Goal: Information Seeking & Learning: Check status

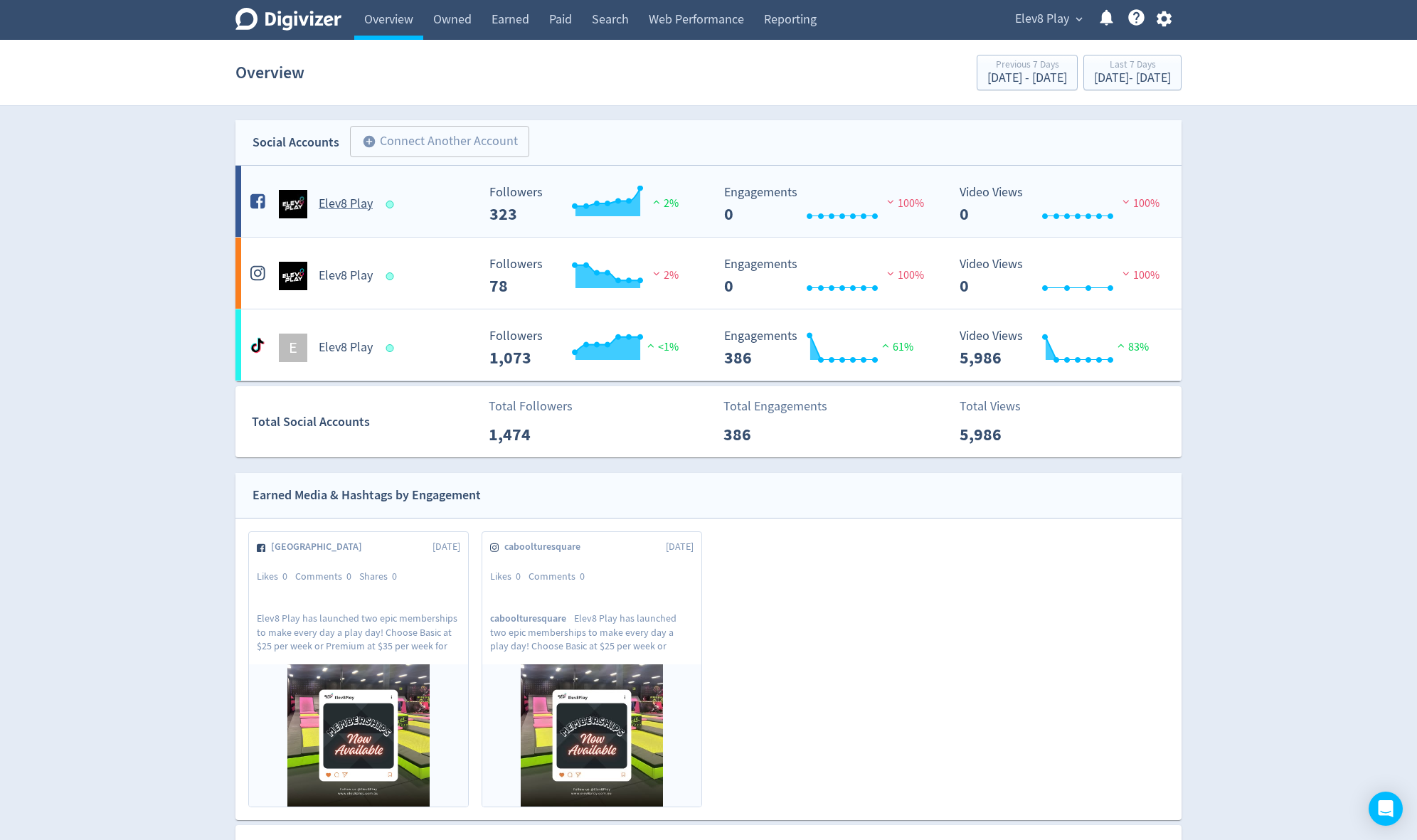
drag, startPoint x: 0, startPoint y: 0, endPoint x: 826, endPoint y: 233, distance: 858.2
click at [826, 233] on Play-platform1 "Elev8 Play Created with Highcharts 10.3.3 Followers 323 2% Created with Highcha…" at bounding box center [708, 200] width 946 height 71
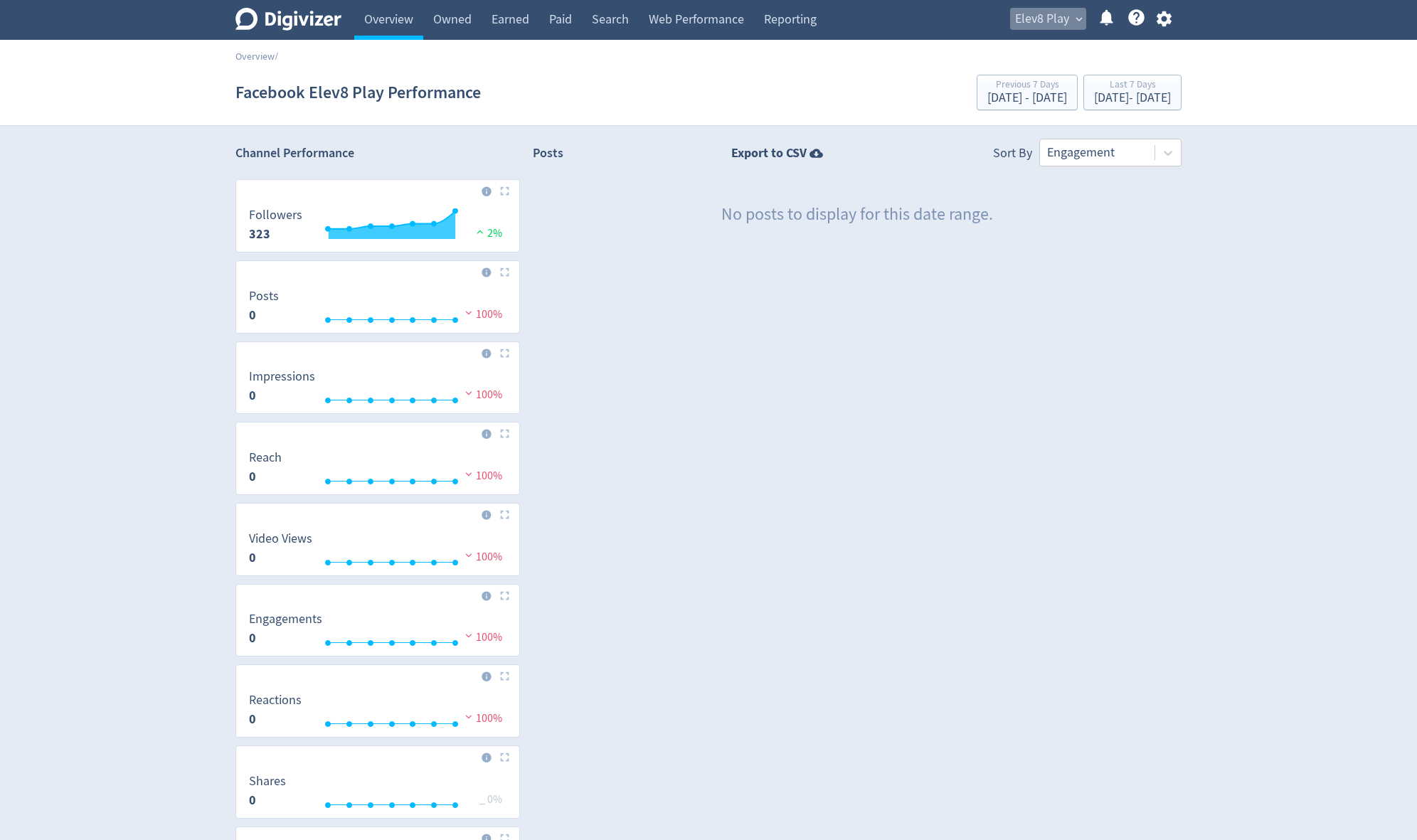
click at [1054, 17] on span "Elev8 Play" at bounding box center [1042, 19] width 54 height 23
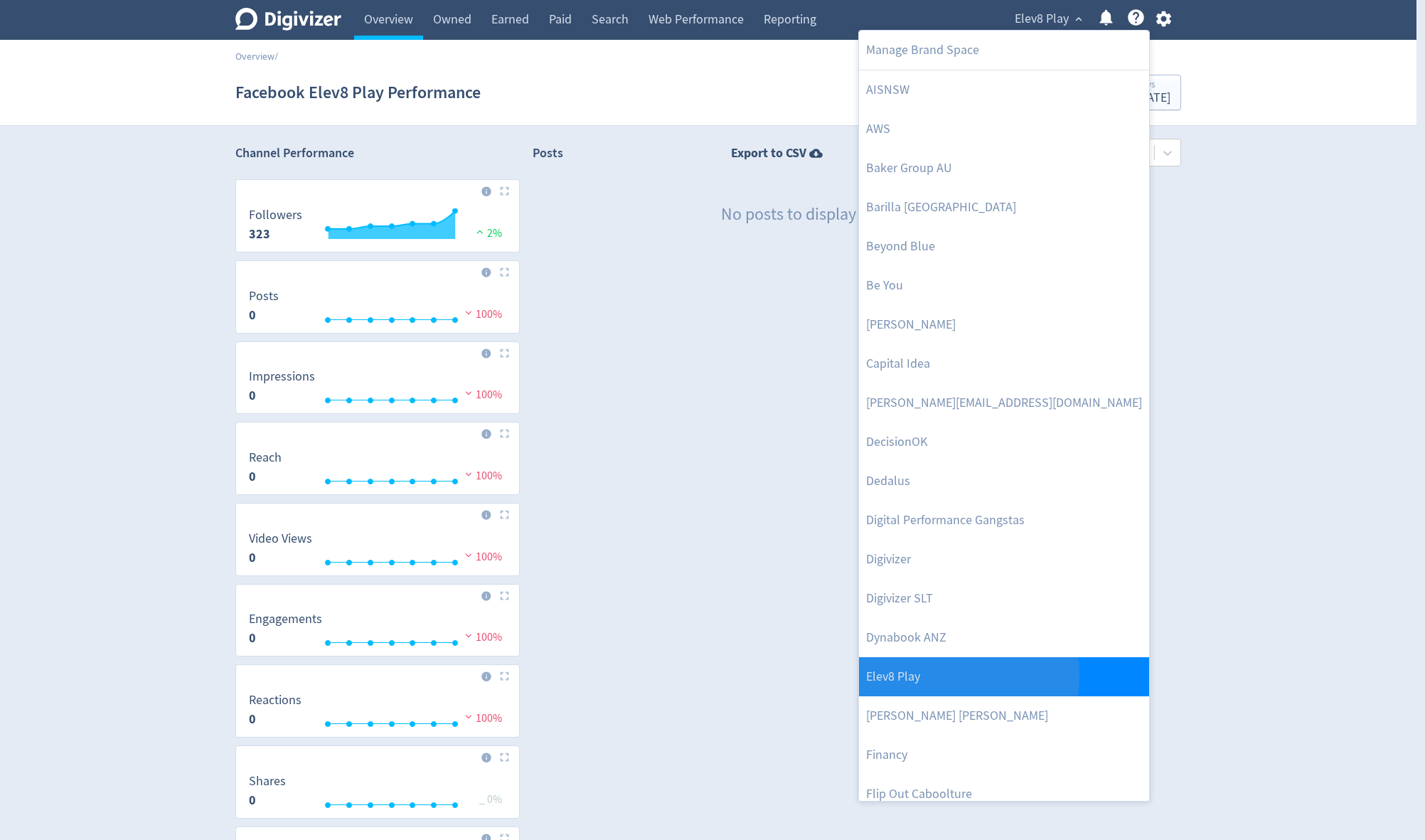
click at [936, 675] on link "Elev8 Play" at bounding box center [1004, 676] width 290 height 39
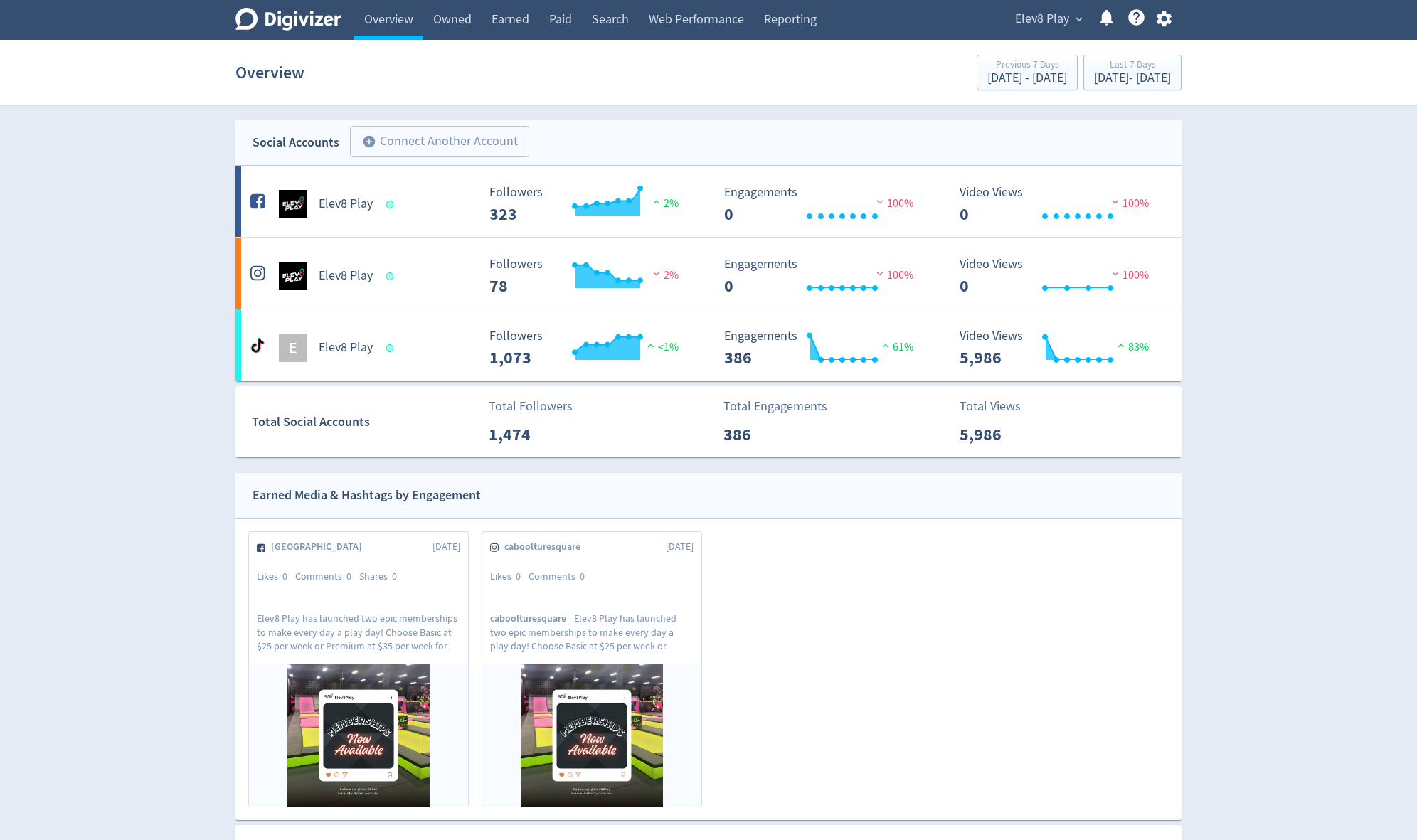
click at [1055, 20] on span "Elev8 Play" at bounding box center [1042, 19] width 54 height 23
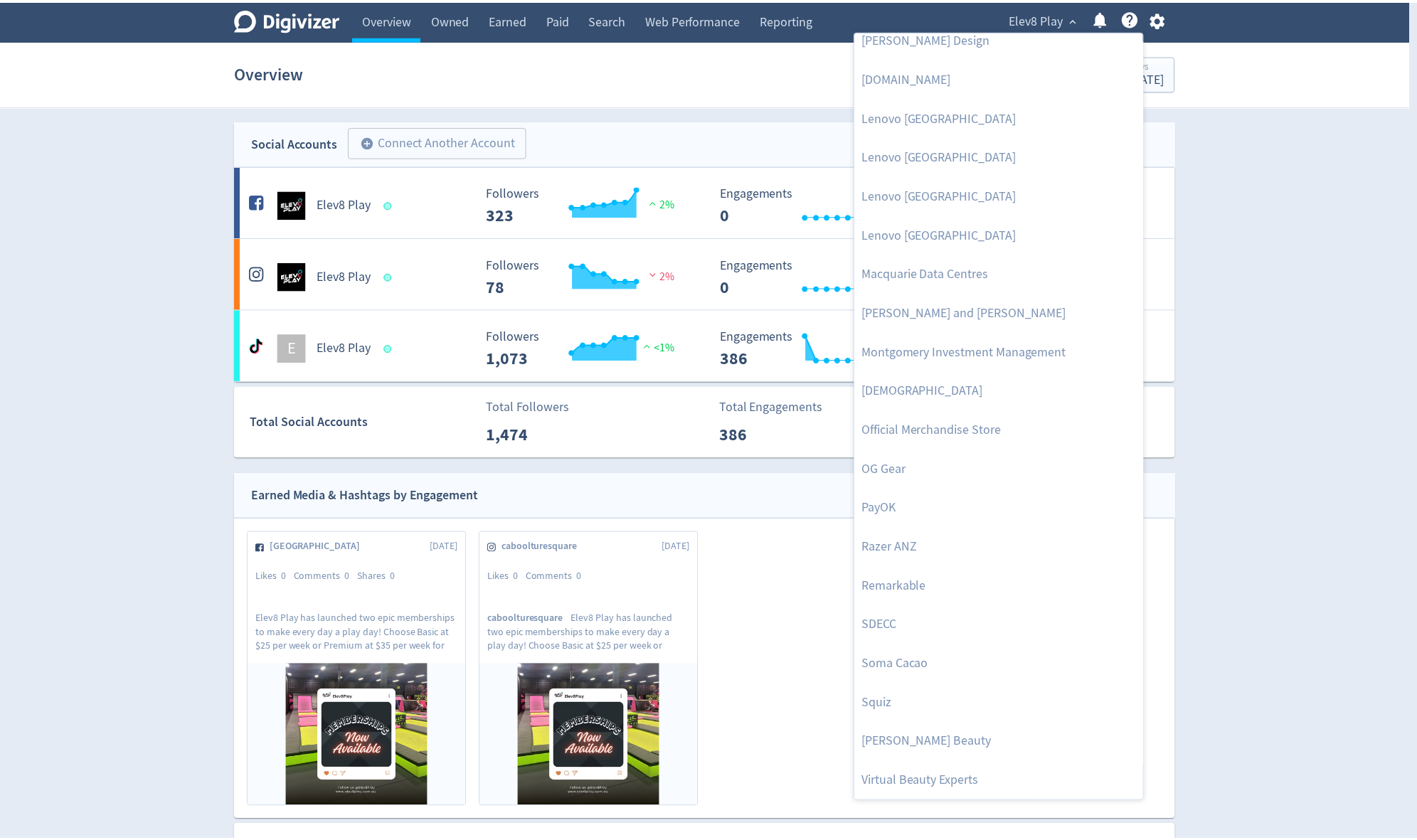
scroll to position [1302, 0]
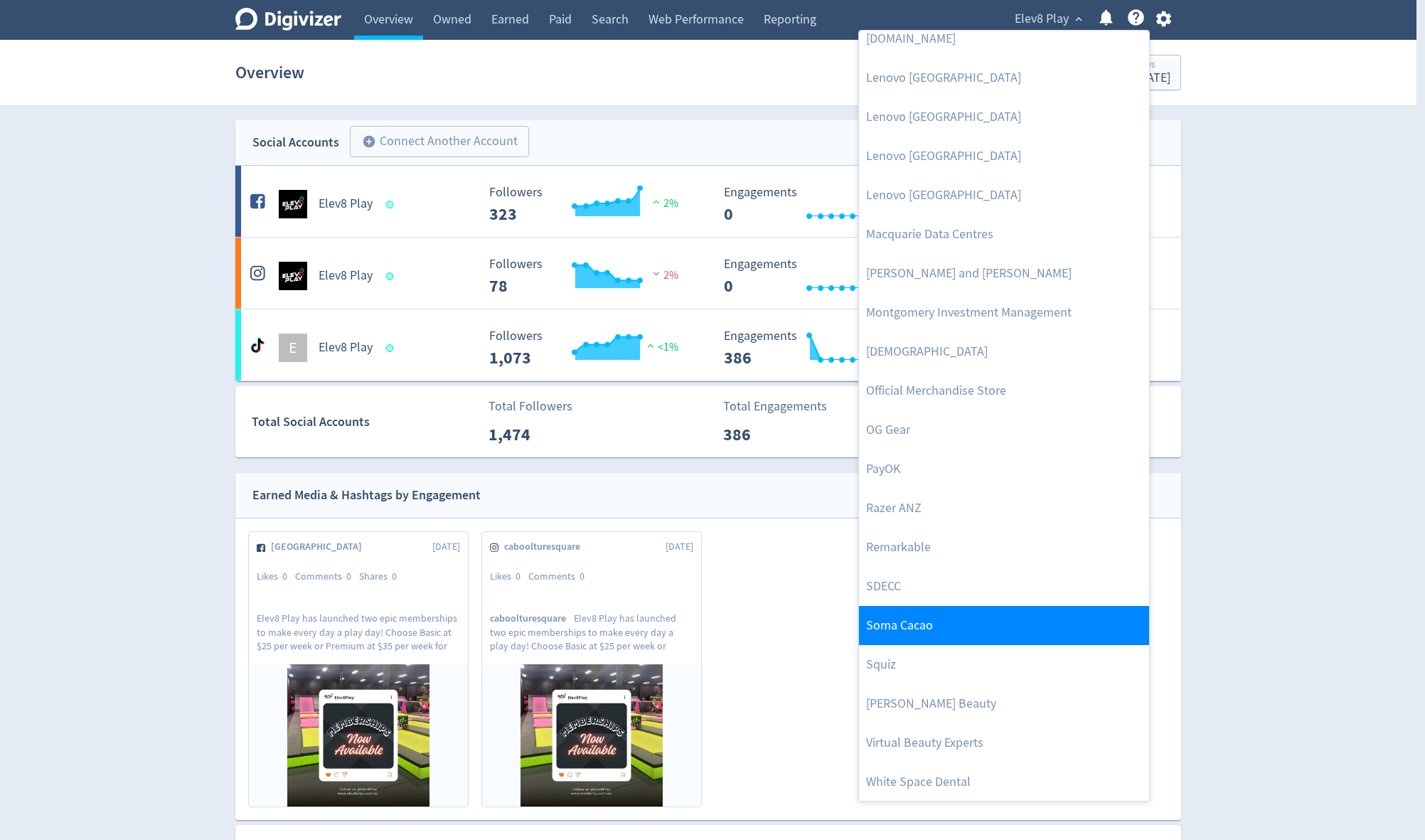
click at [994, 627] on link "Soma Cacao" at bounding box center [1004, 625] width 290 height 39
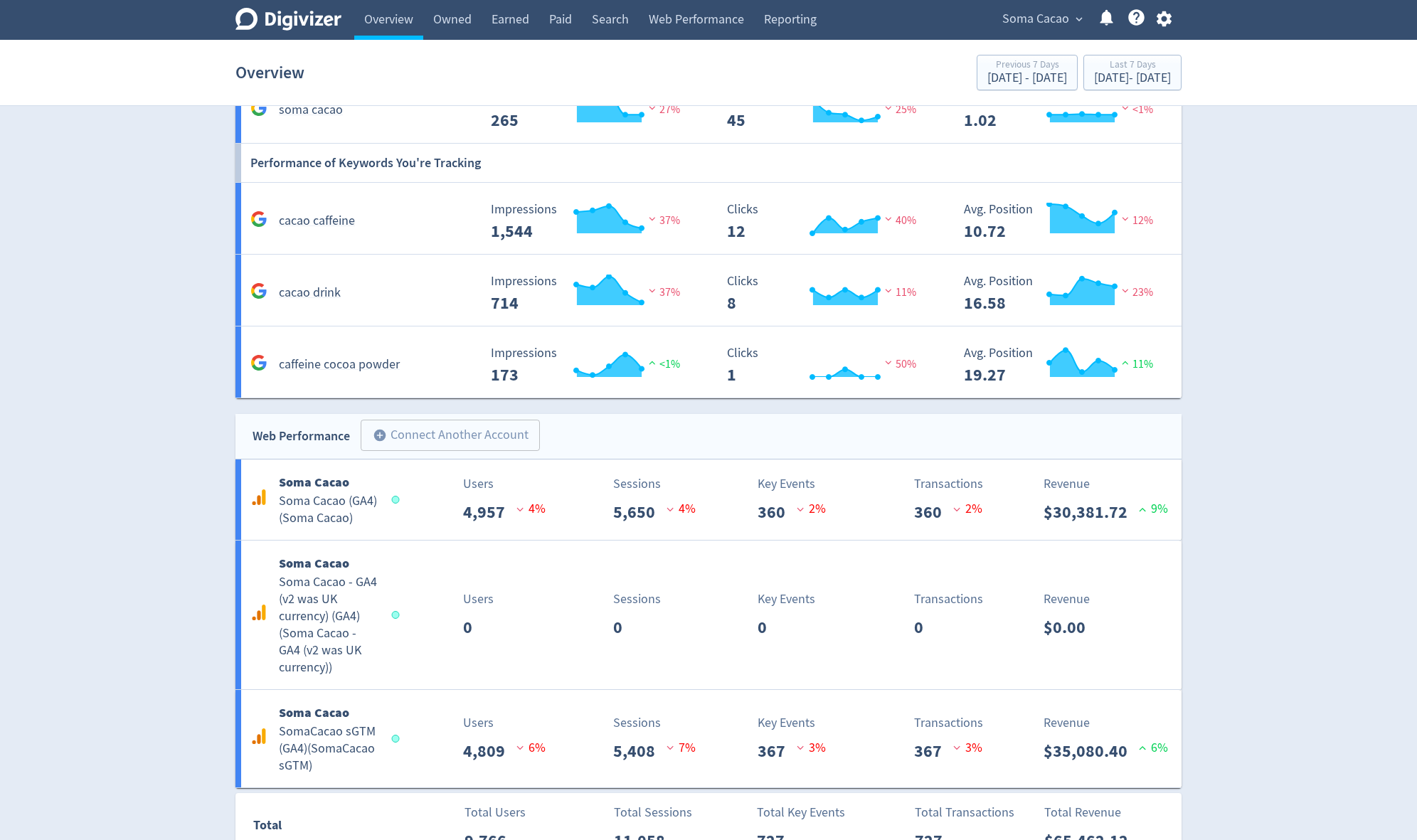
scroll to position [1359, 0]
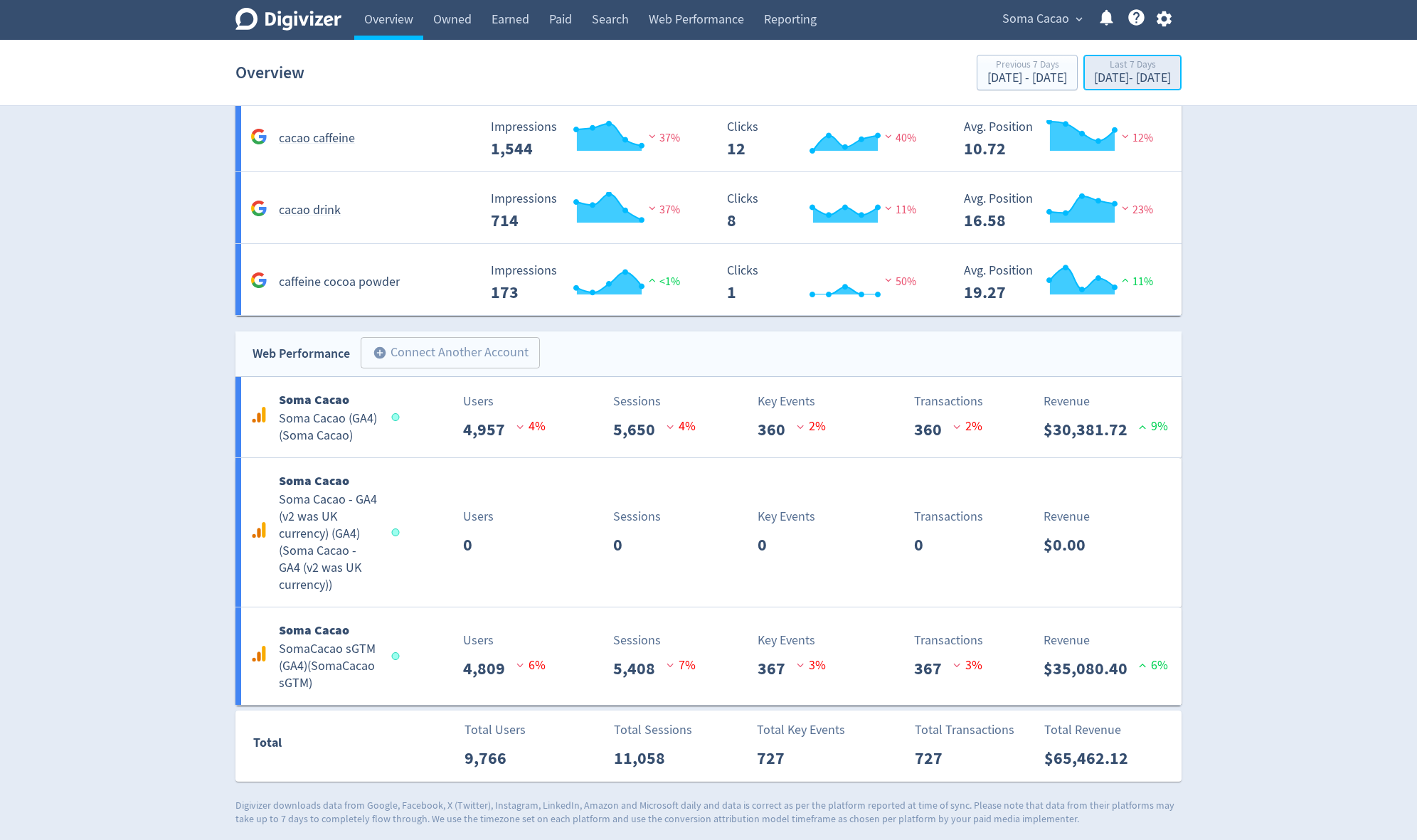
click at [1083, 90] on button "Last 7 Days [DATE] - [DATE]" at bounding box center [1132, 72] width 98 height 36
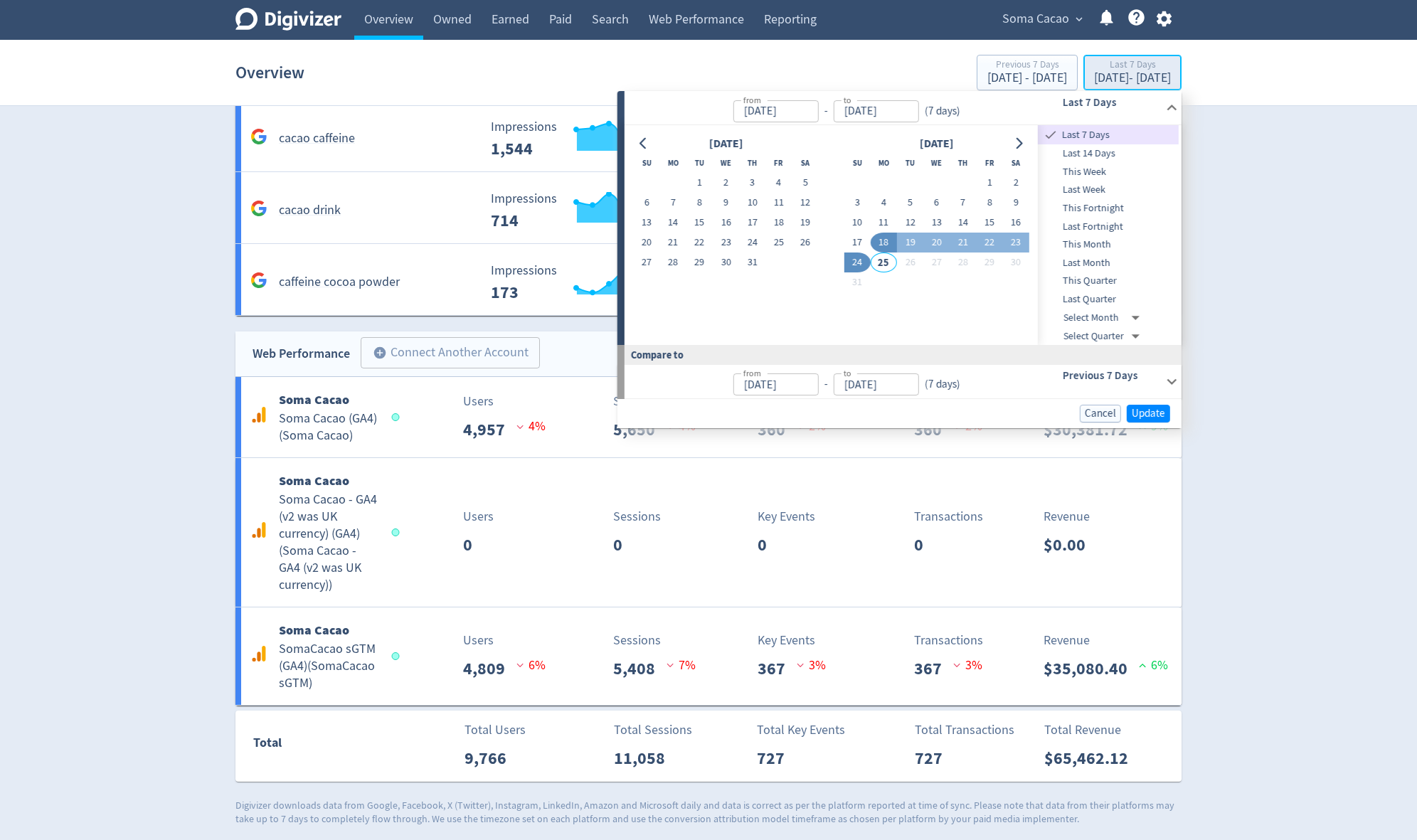
type input "[DATE]"
click at [1101, 248] on span "This Month" at bounding box center [1107, 245] width 141 height 15
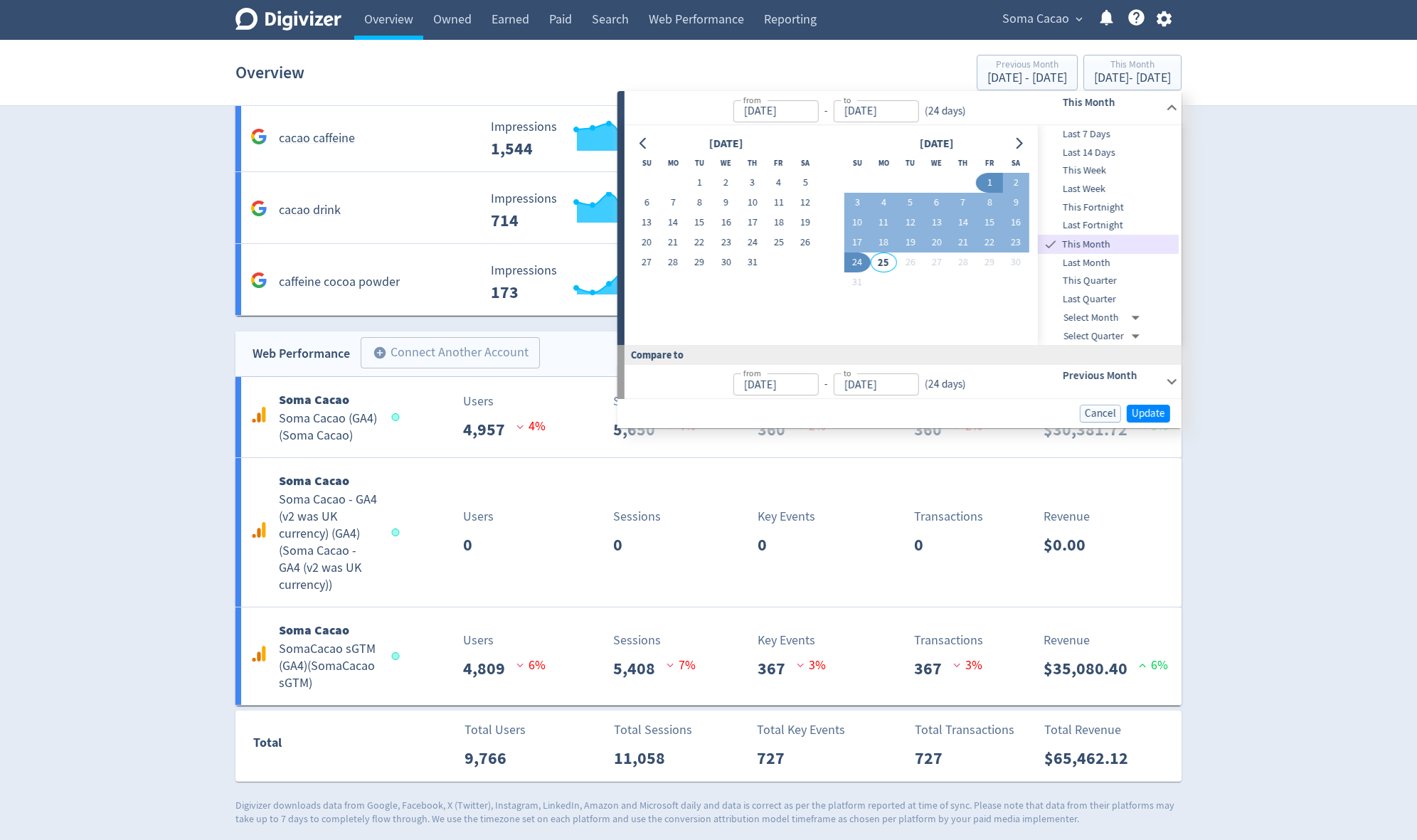
type input "[DATE]"
click at [1149, 408] on span "Update" at bounding box center [1147, 414] width 33 height 11
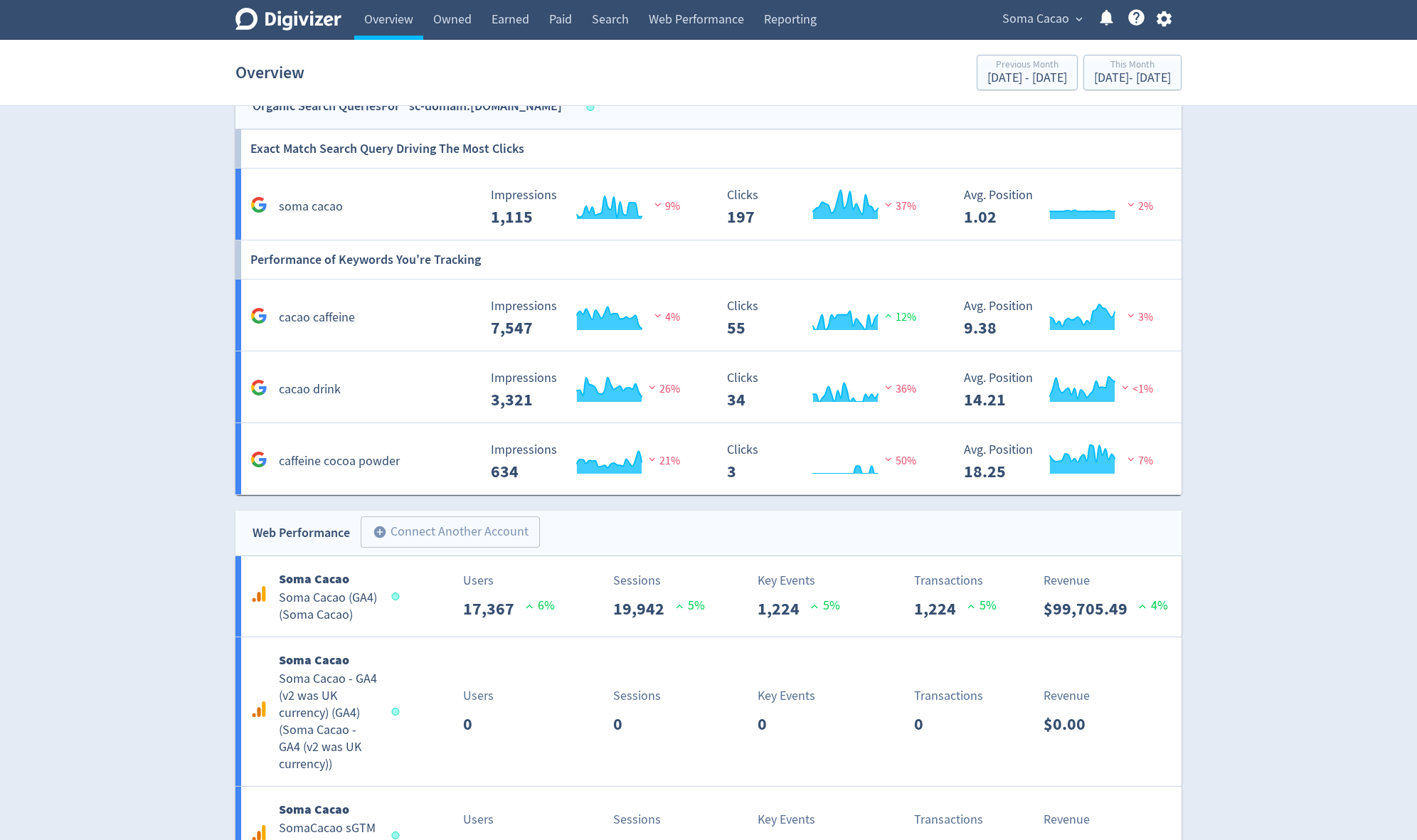
scroll to position [1179, 0]
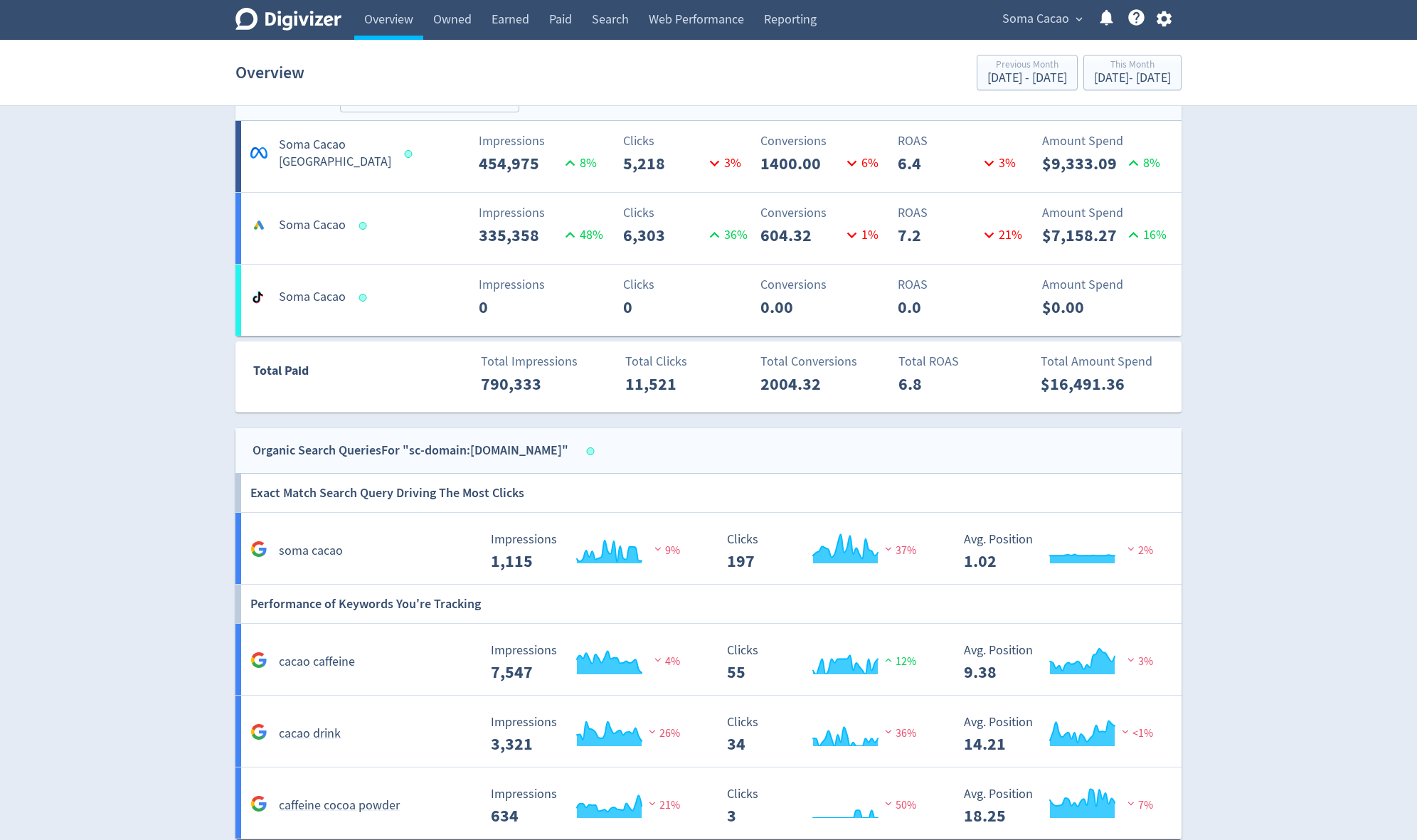
scroll to position [838, 0]
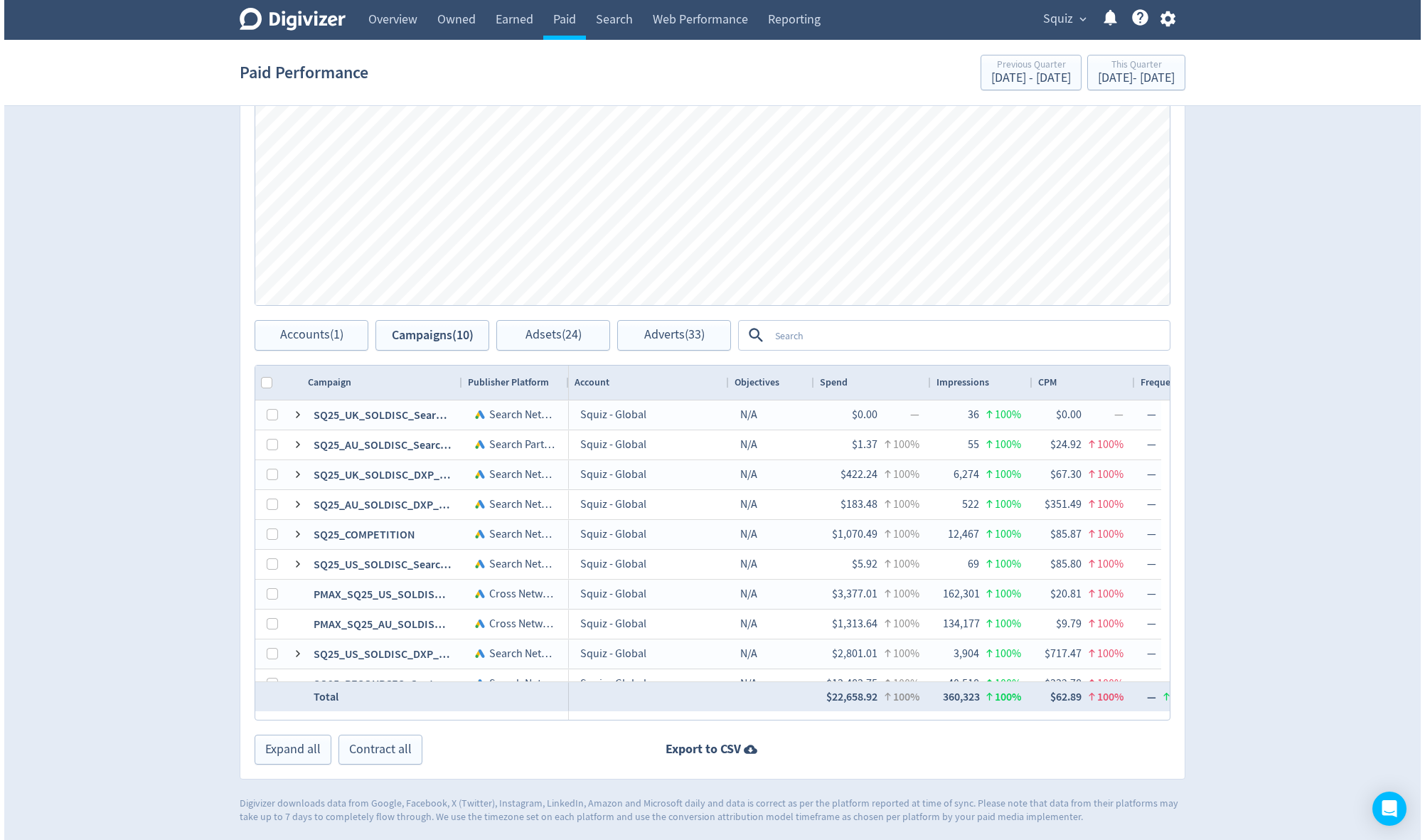
scroll to position [0, 1399]
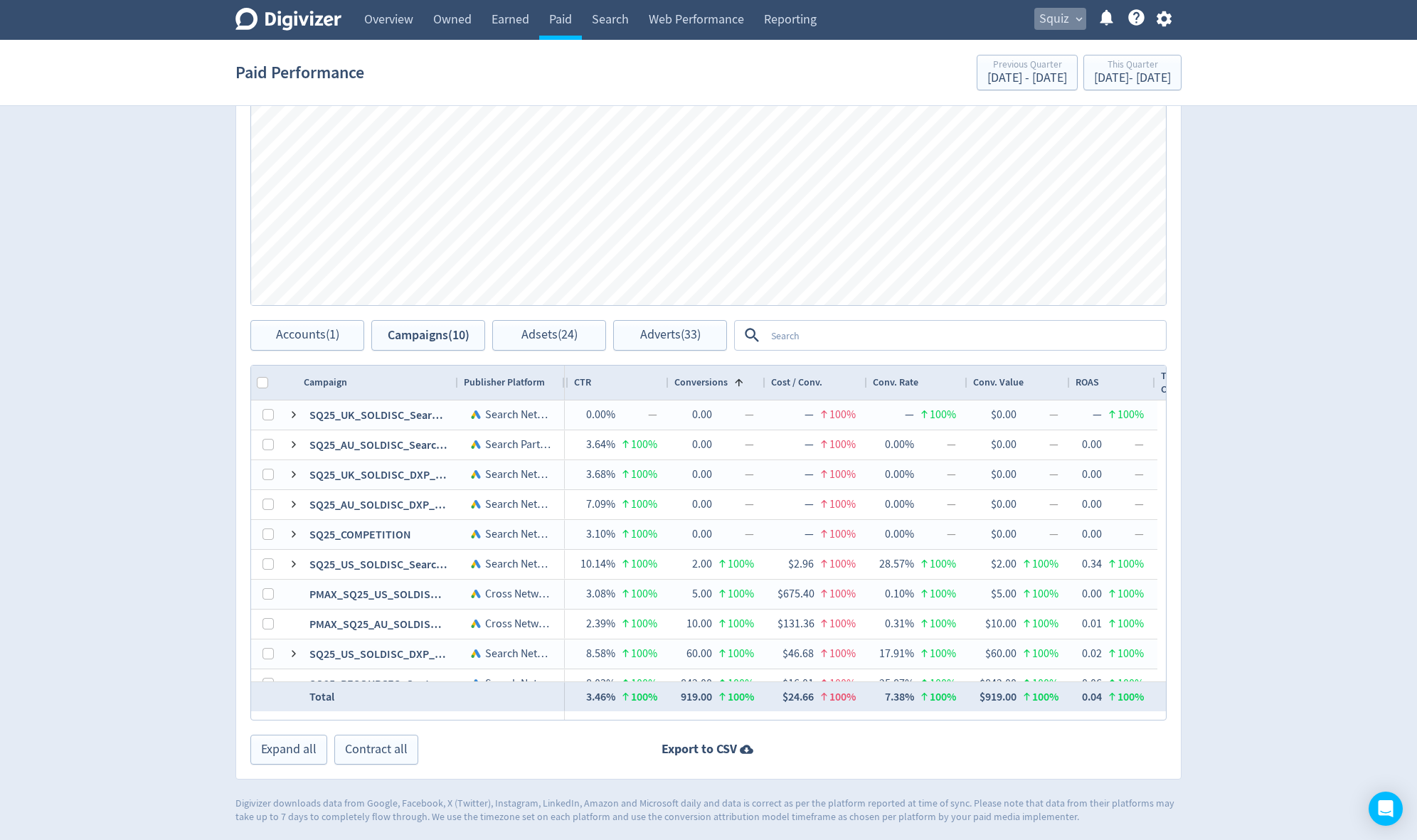
click at [1074, 24] on span "expand_more" at bounding box center [1078, 19] width 13 height 13
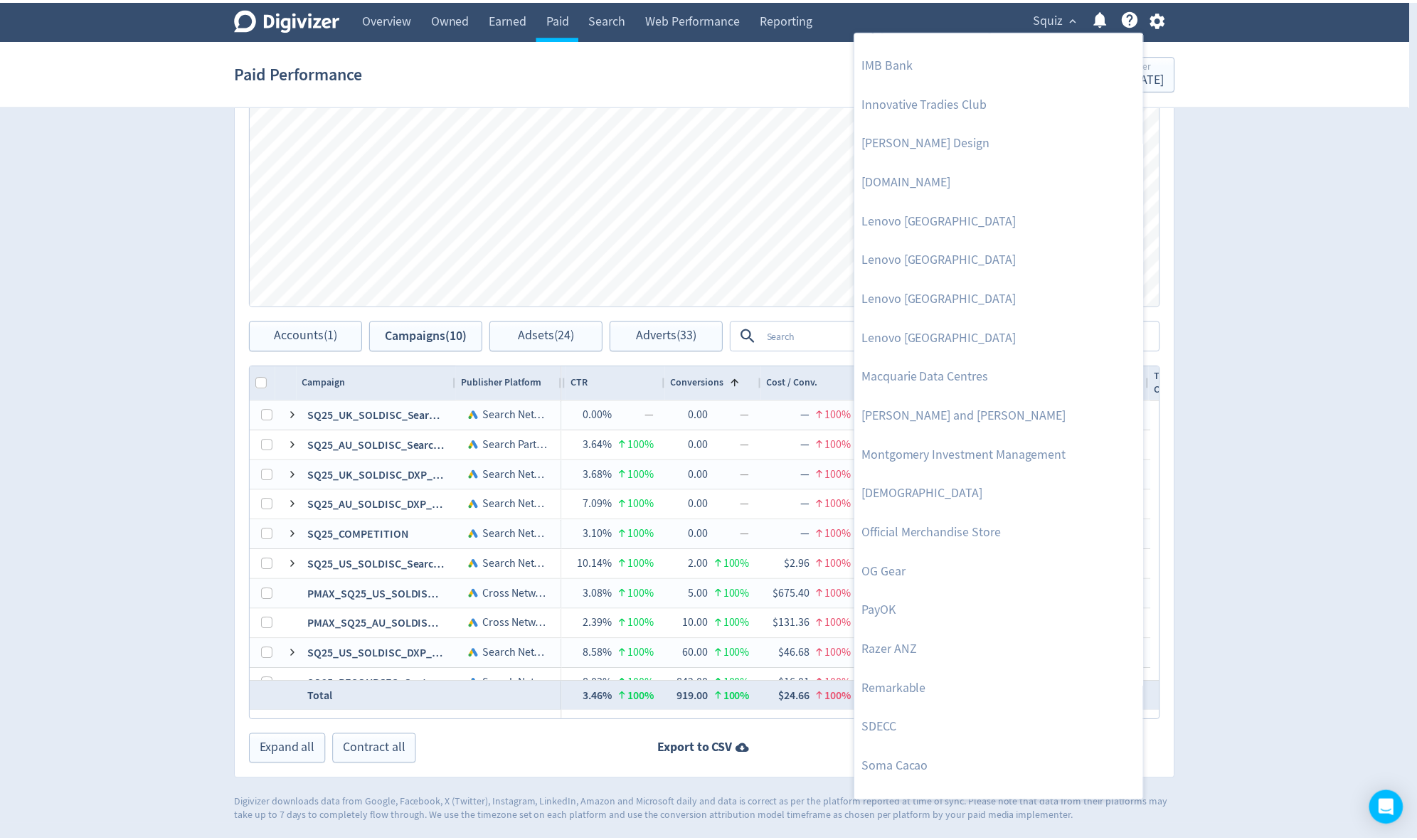
scroll to position [1302, 0]
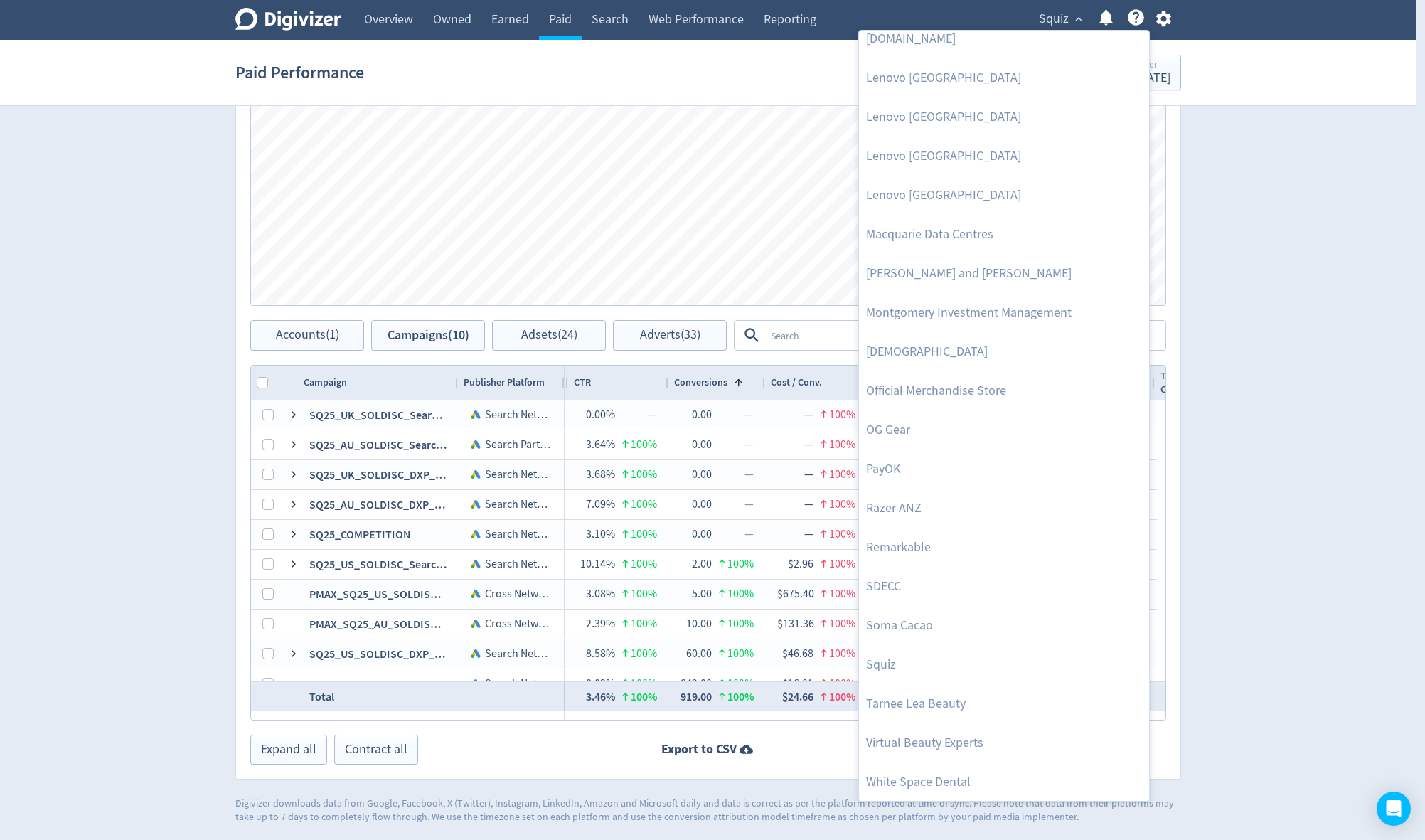
click at [236, 258] on div at bounding box center [712, 420] width 1425 height 840
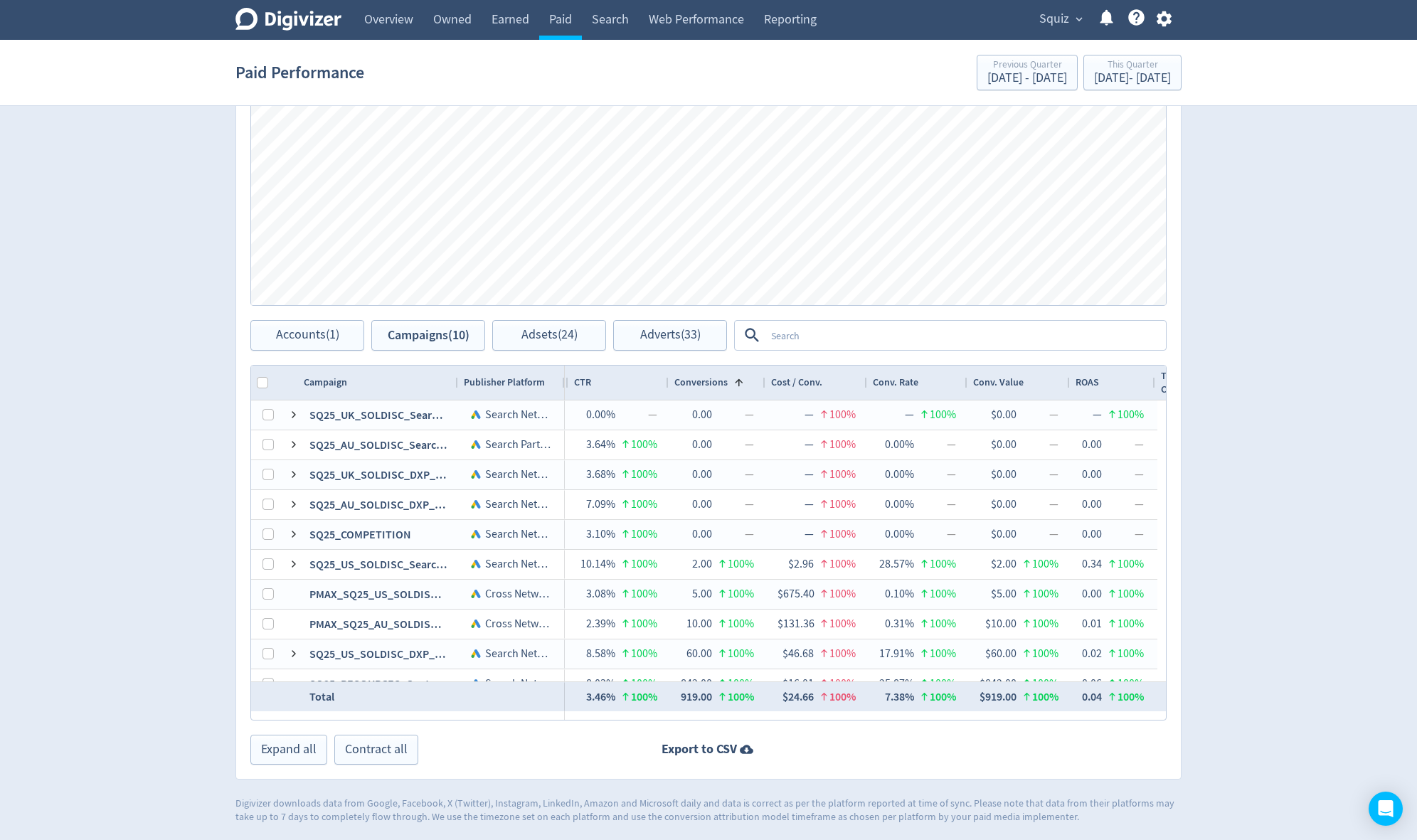
click at [1034, 15] on button "Squiz expand_more" at bounding box center [1060, 19] width 52 height 23
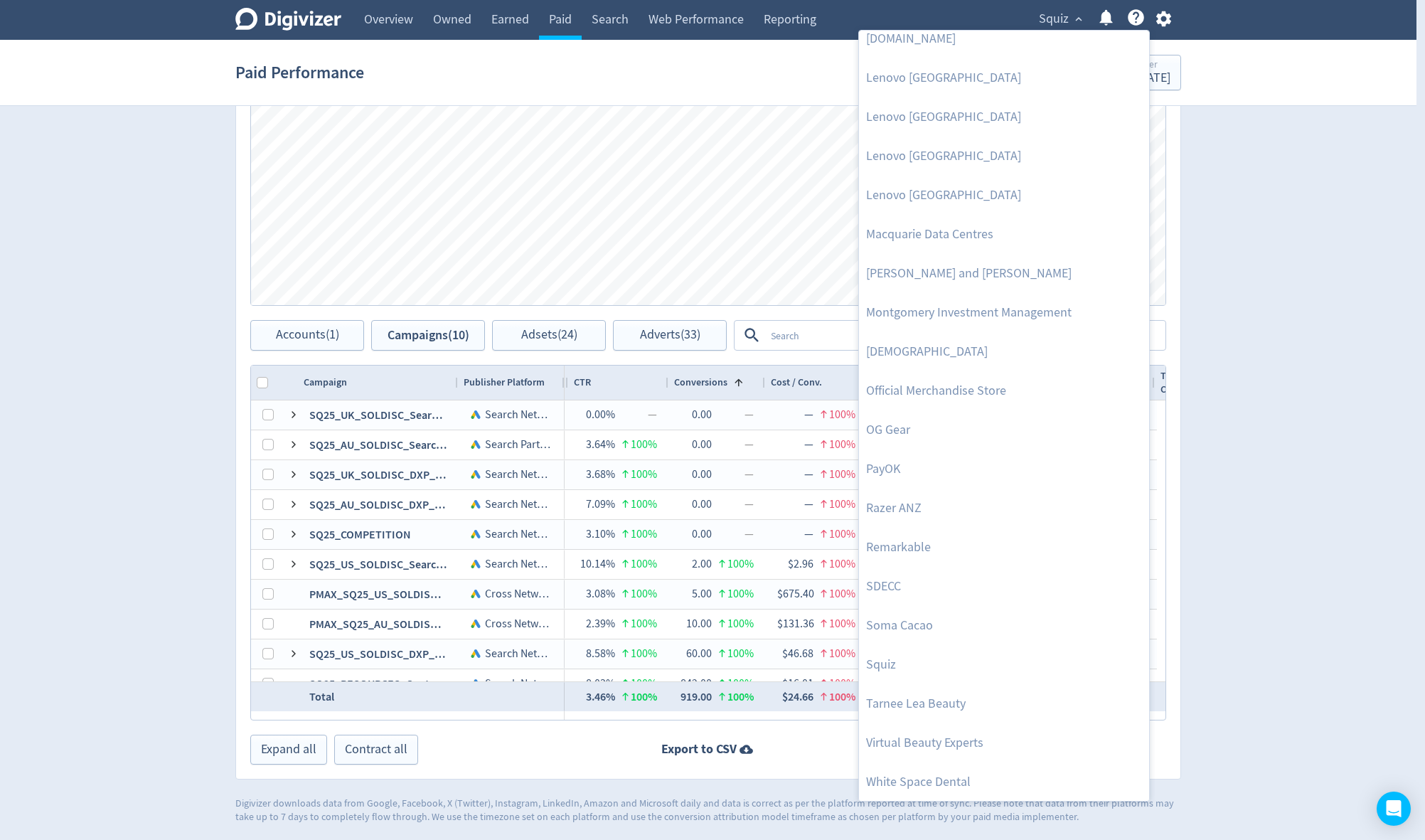
click at [1034, 15] on div at bounding box center [712, 420] width 1425 height 840
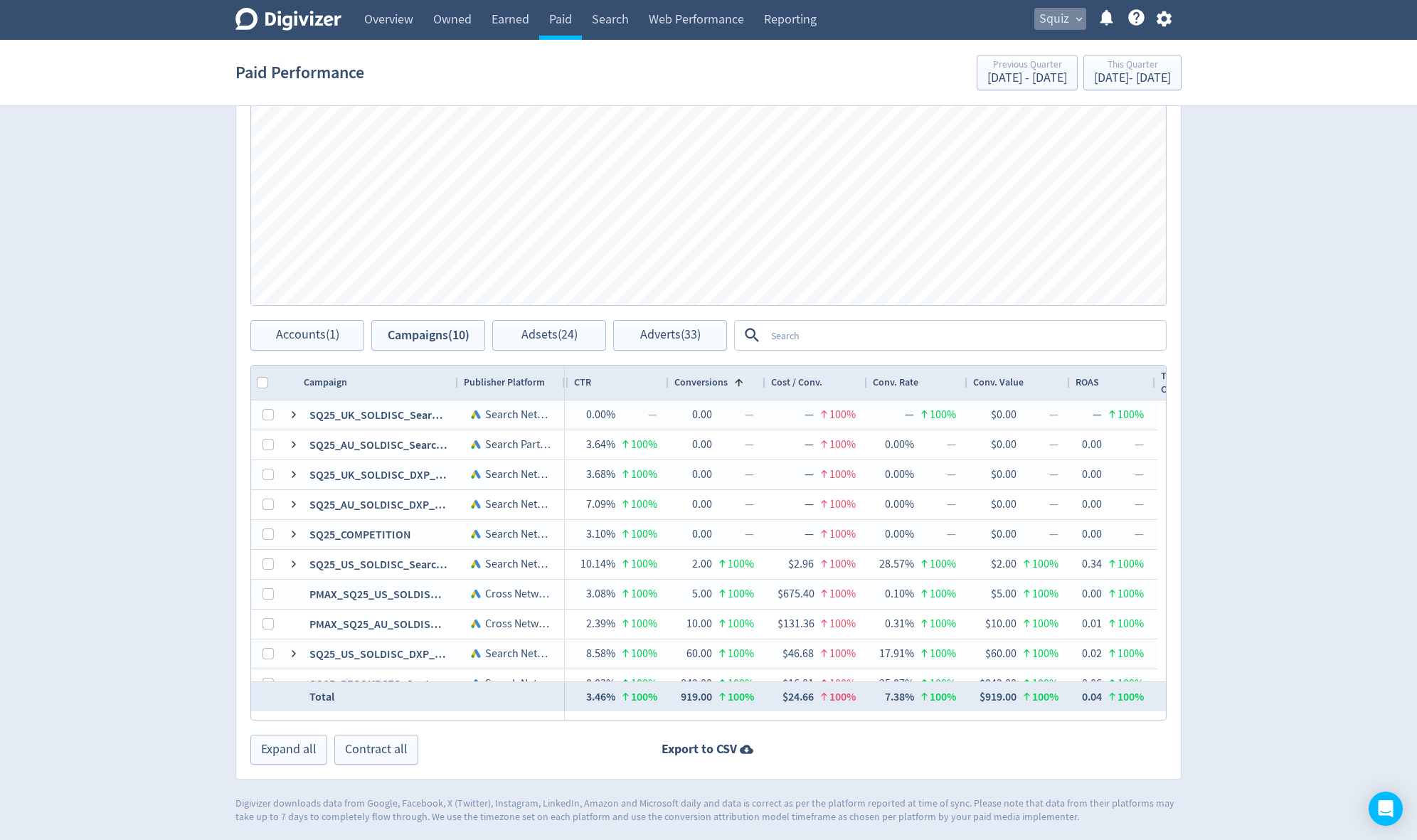
drag, startPoint x: 1034, startPoint y: 15, endPoint x: 1055, endPoint y: 12, distance: 21.2
click at [1055, 12] on span "Squiz" at bounding box center [1054, 19] width 30 height 23
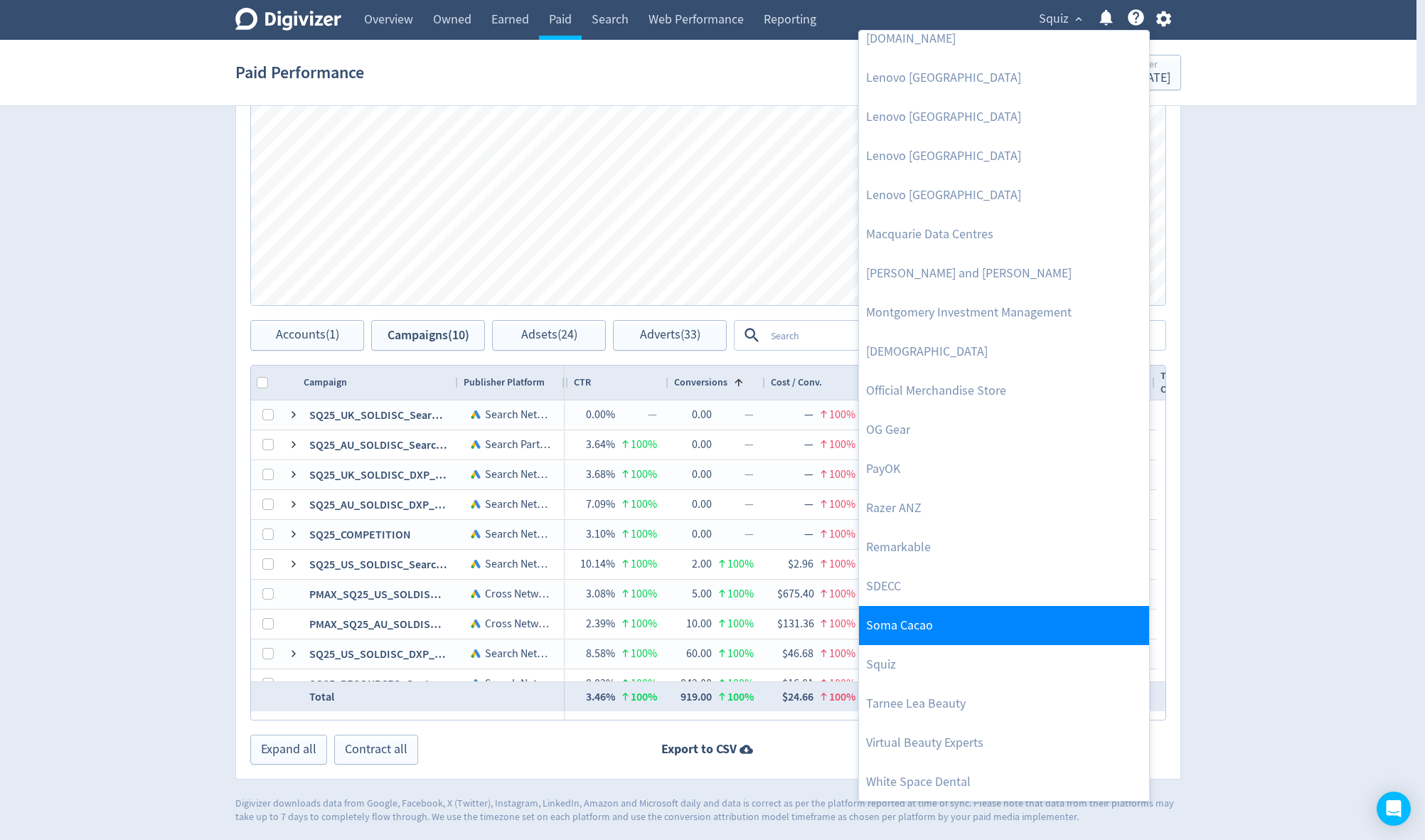
click at [985, 615] on link "Soma Cacao" at bounding box center [1004, 625] width 290 height 39
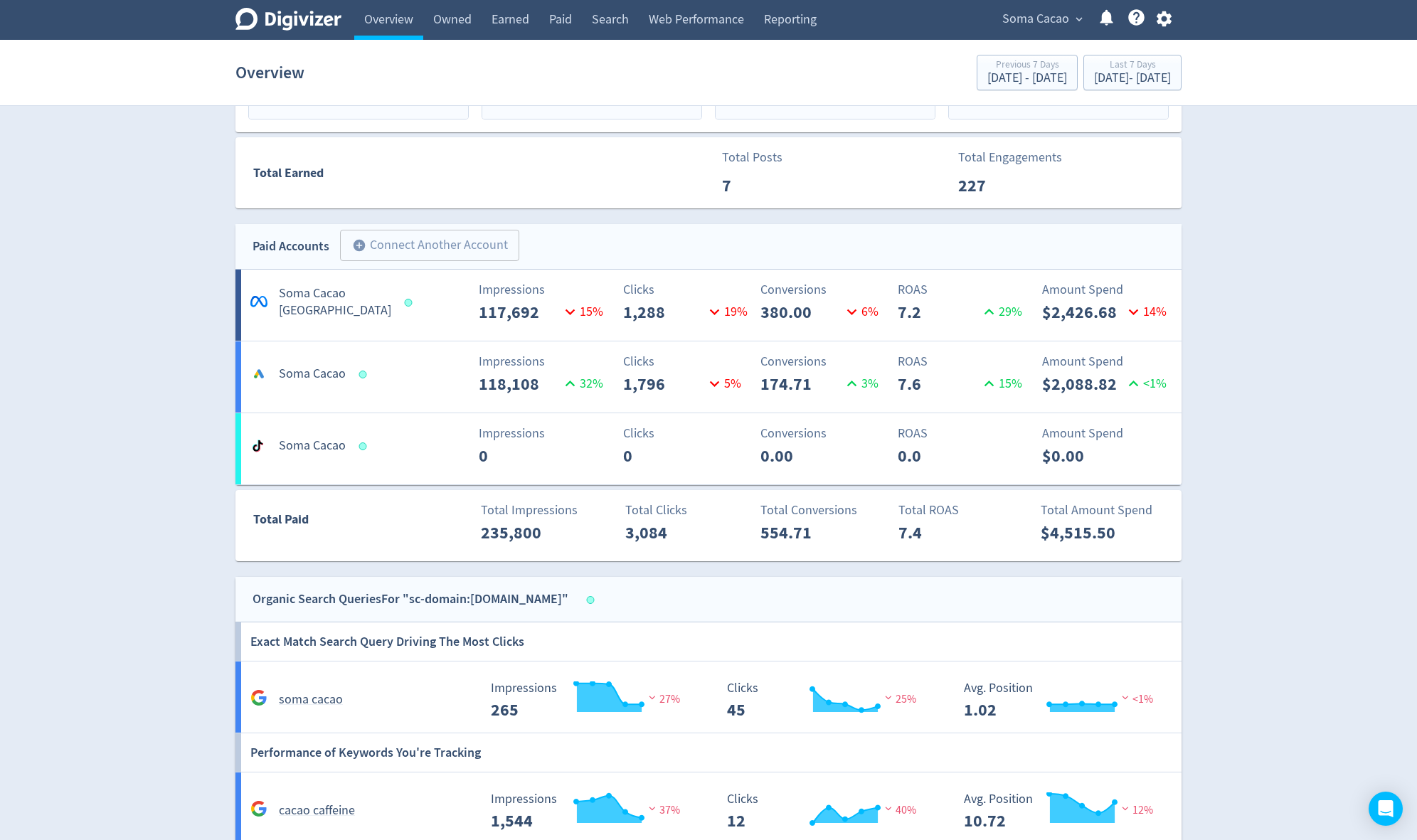
scroll to position [571, 0]
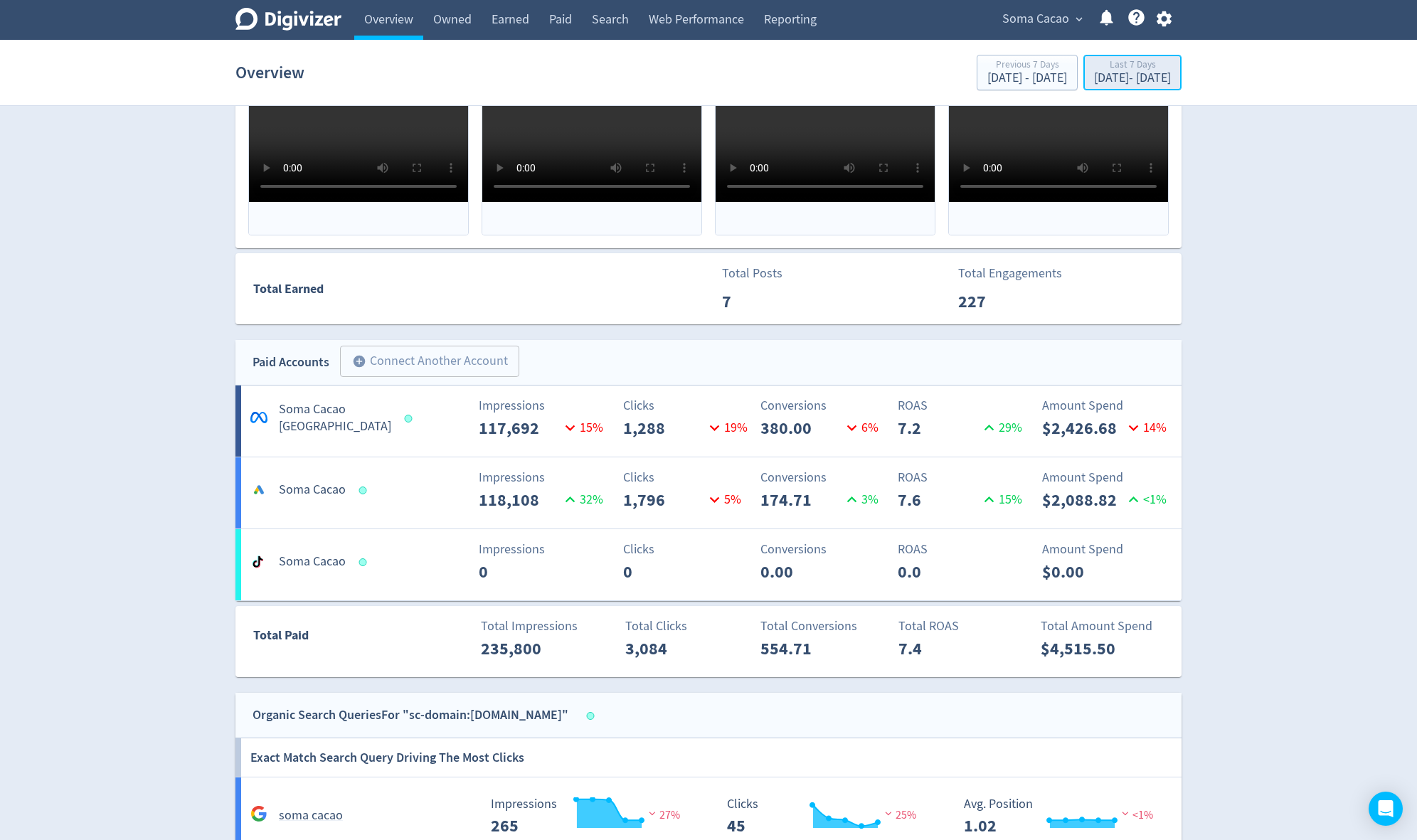
click at [1112, 69] on div "Last 7 Days" at bounding box center [1132, 66] width 77 height 12
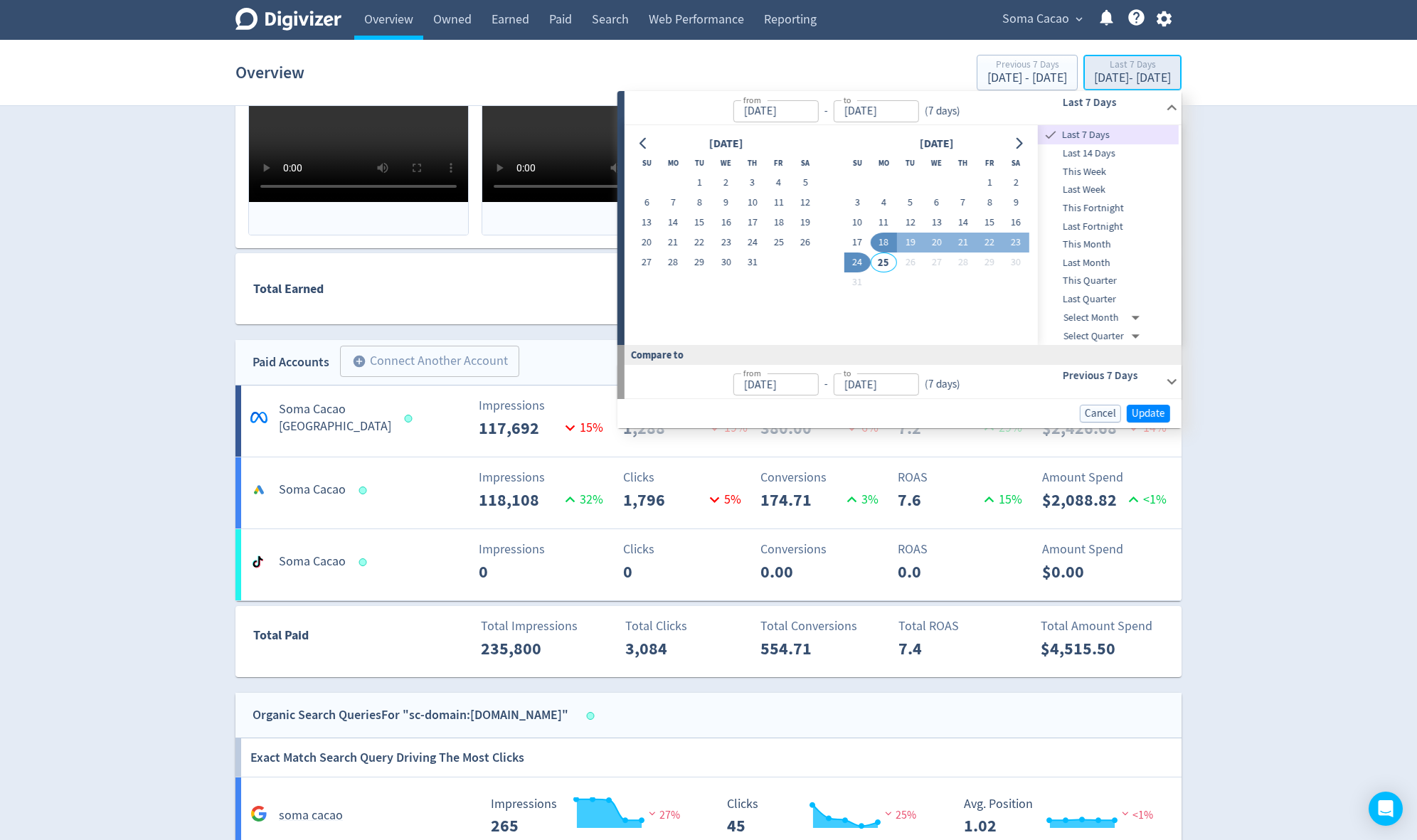
type input "[DATE]"
click at [1359, 275] on div "Digivizer Logo [PERSON_NAME] Logo Overview Owned Earned Paid Search Web Perform…" at bounding box center [708, 521] width 1417 height 2186
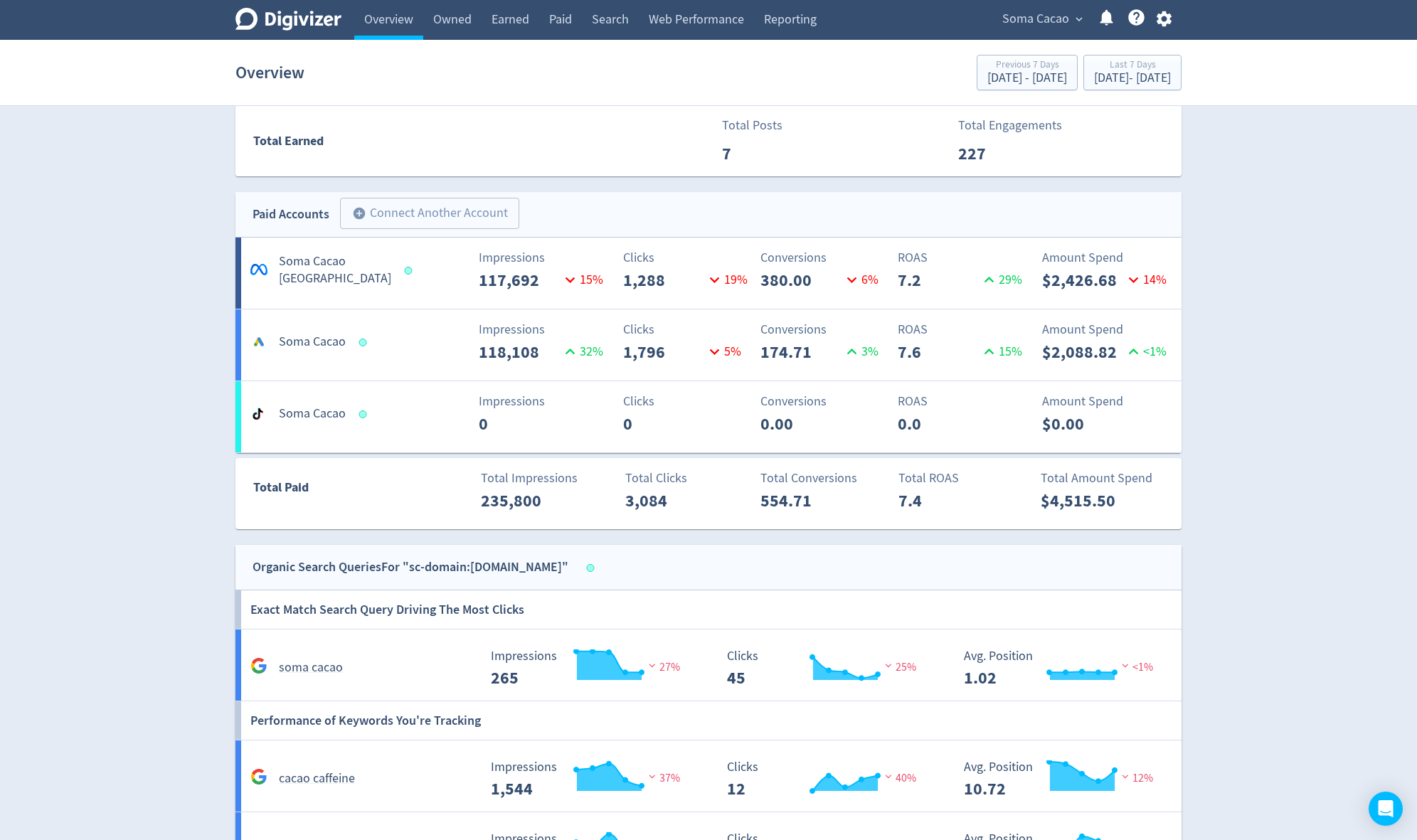
scroll to position [739, 0]
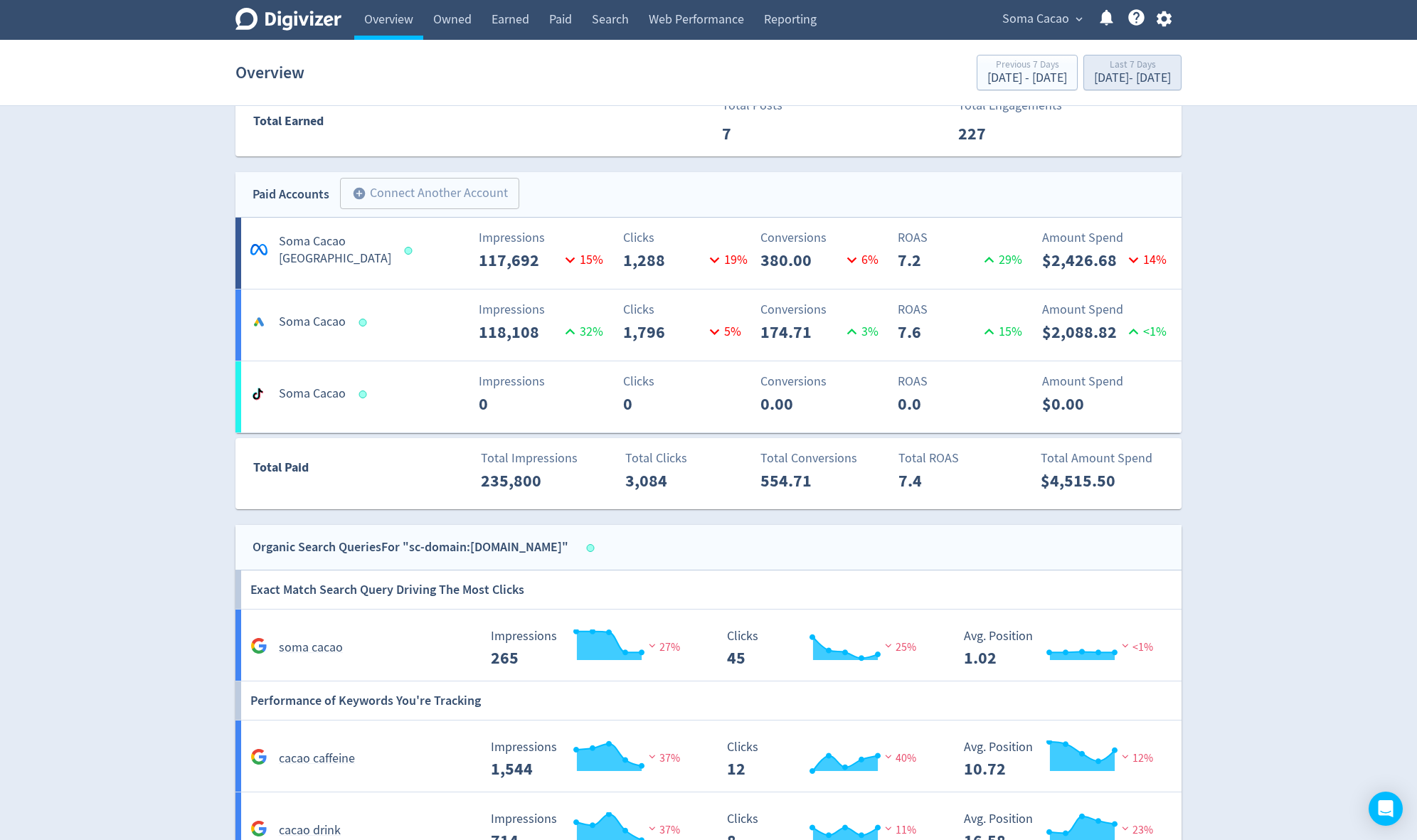
drag, startPoint x: 1127, startPoint y: 85, endPoint x: 1137, endPoint y: 79, distance: 11.7
click at [1127, 84] on div "[DATE] - [DATE]" at bounding box center [1132, 78] width 77 height 13
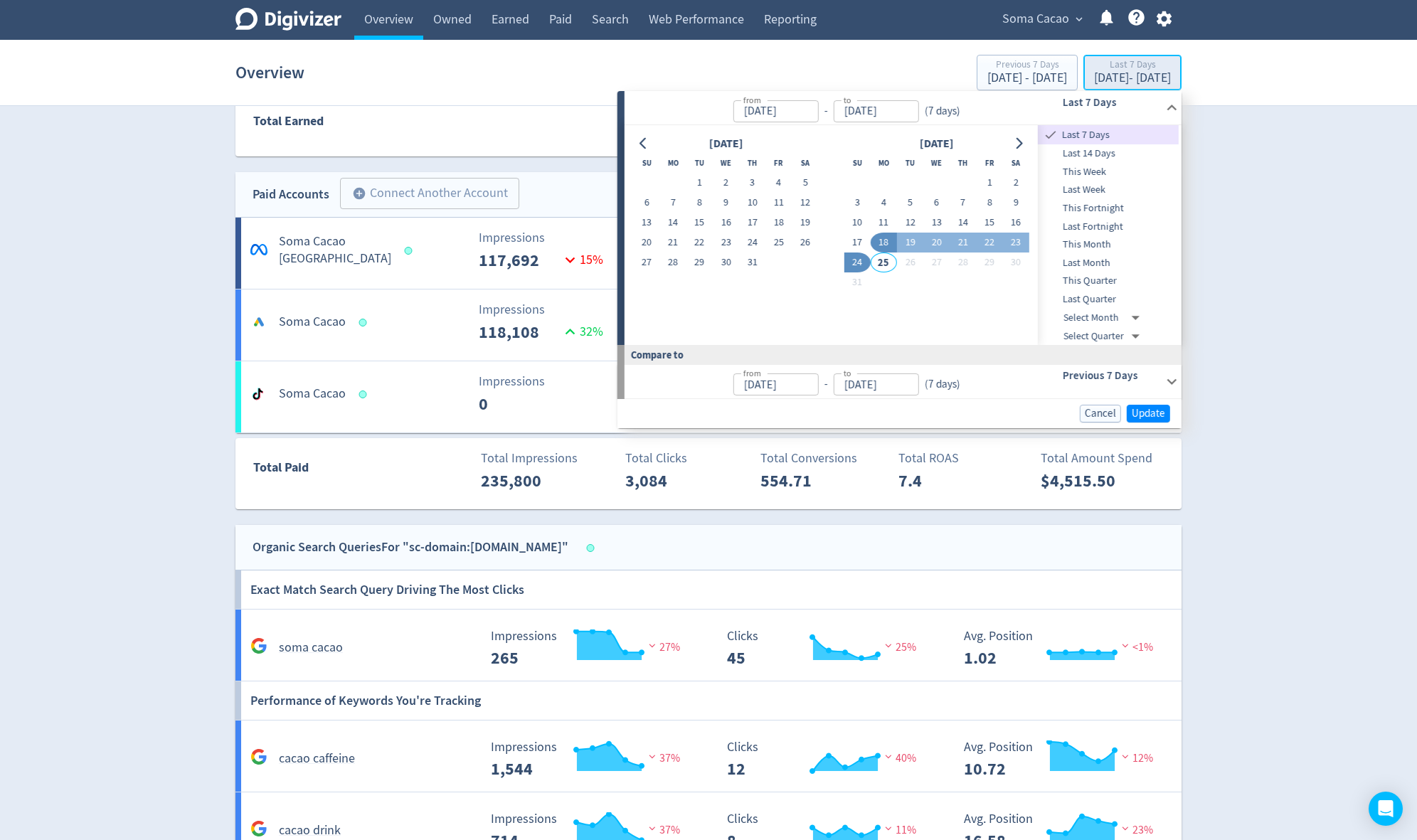
click at [1098, 78] on div "[DATE] - [DATE]" at bounding box center [1132, 78] width 77 height 13
click at [1100, 77] on div "[DATE] - [DATE]" at bounding box center [1132, 78] width 77 height 13
click at [1098, 246] on span "This Month" at bounding box center [1107, 245] width 141 height 15
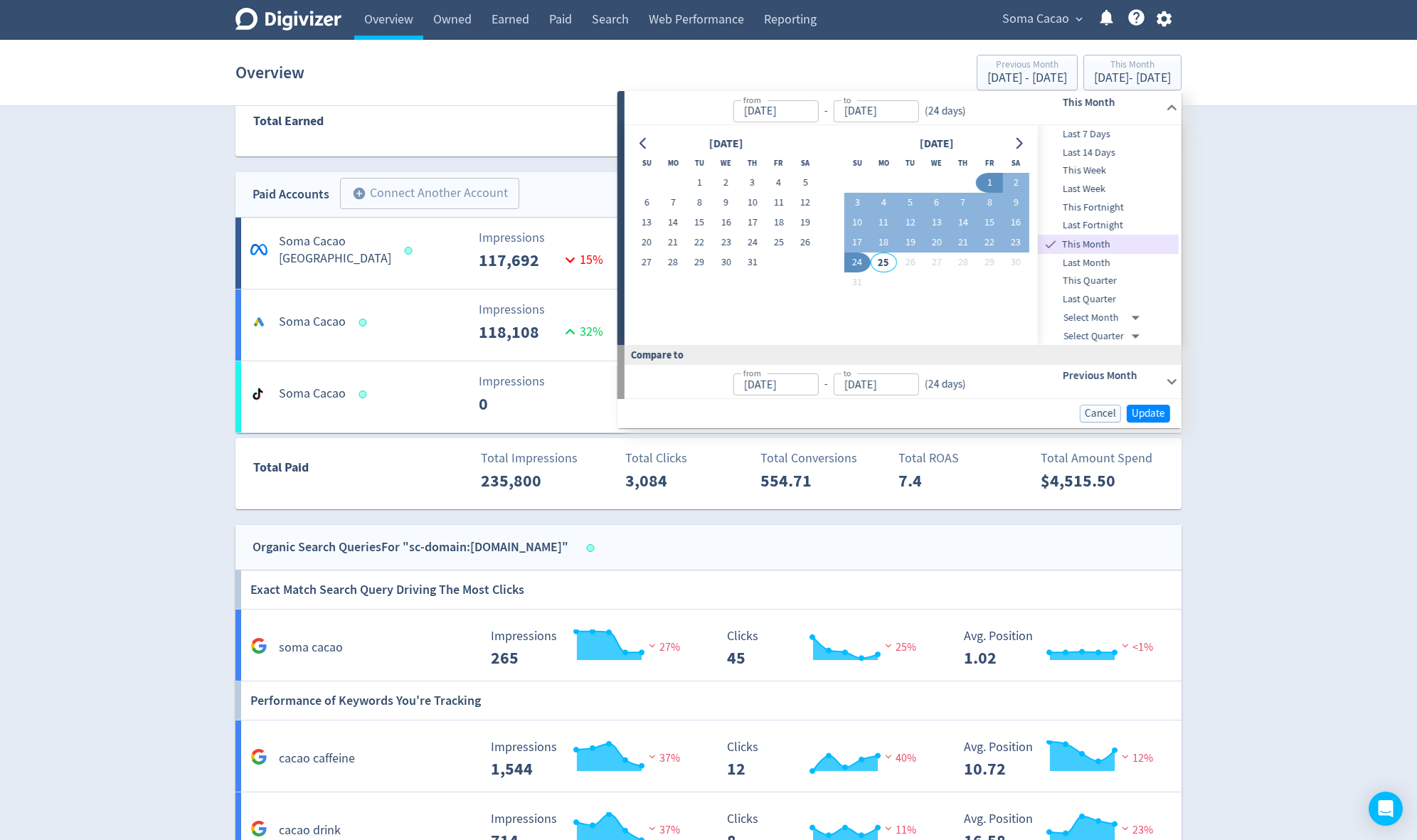
type input "[DATE]"
click at [1139, 413] on span "Update" at bounding box center [1147, 414] width 33 height 11
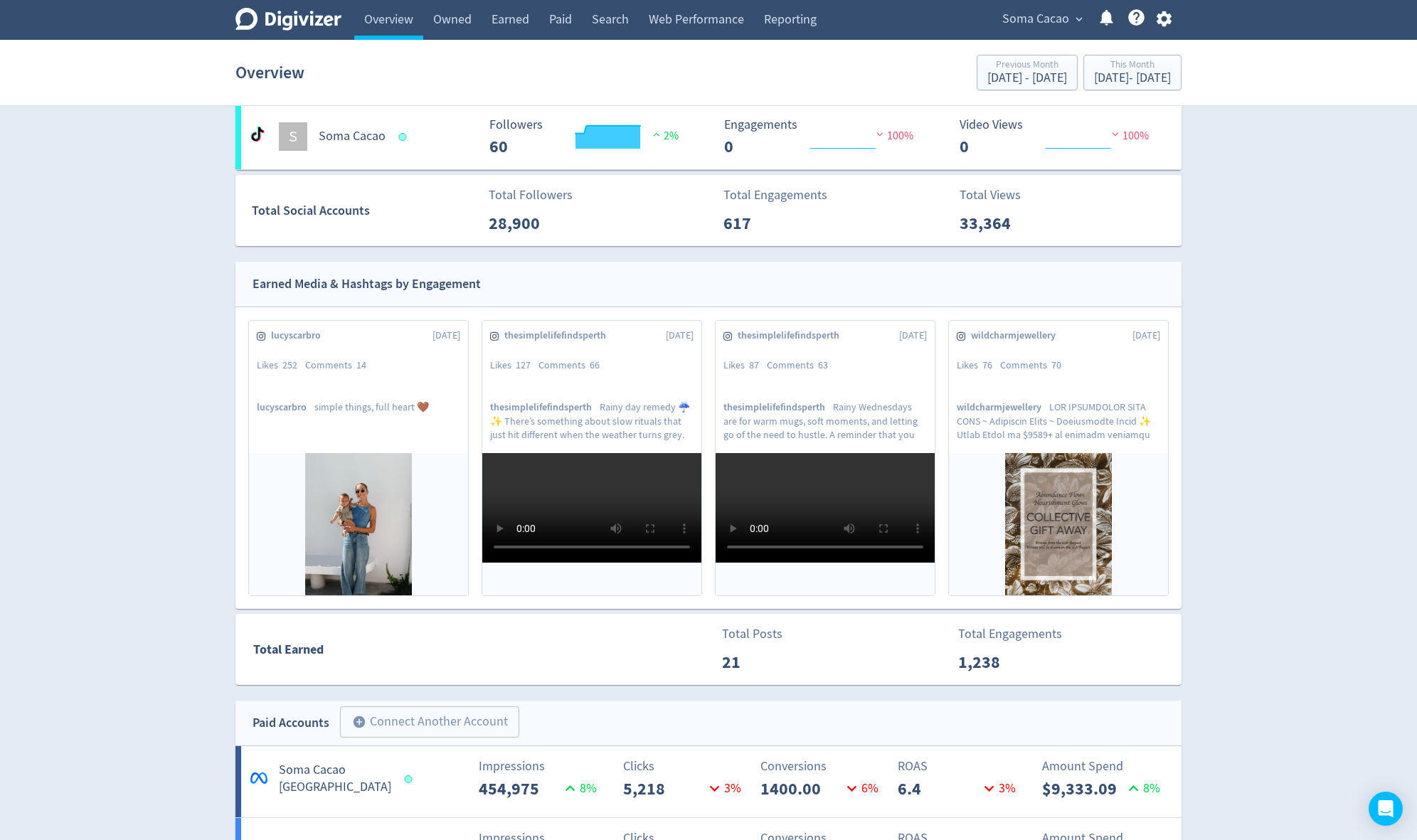
scroll to position [44, 0]
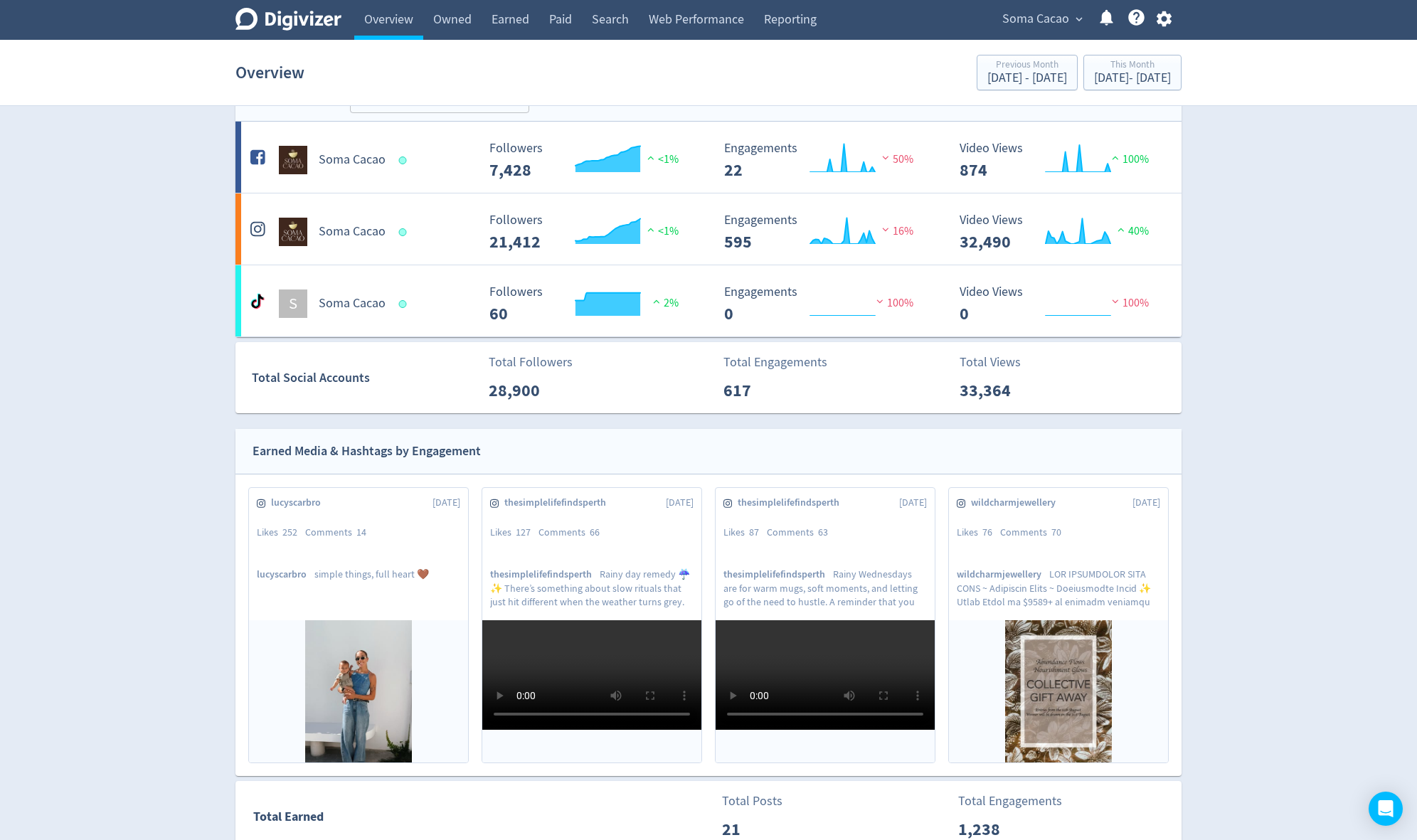
click at [1057, 18] on span "Soma Cacao" at bounding box center [1036, 19] width 67 height 23
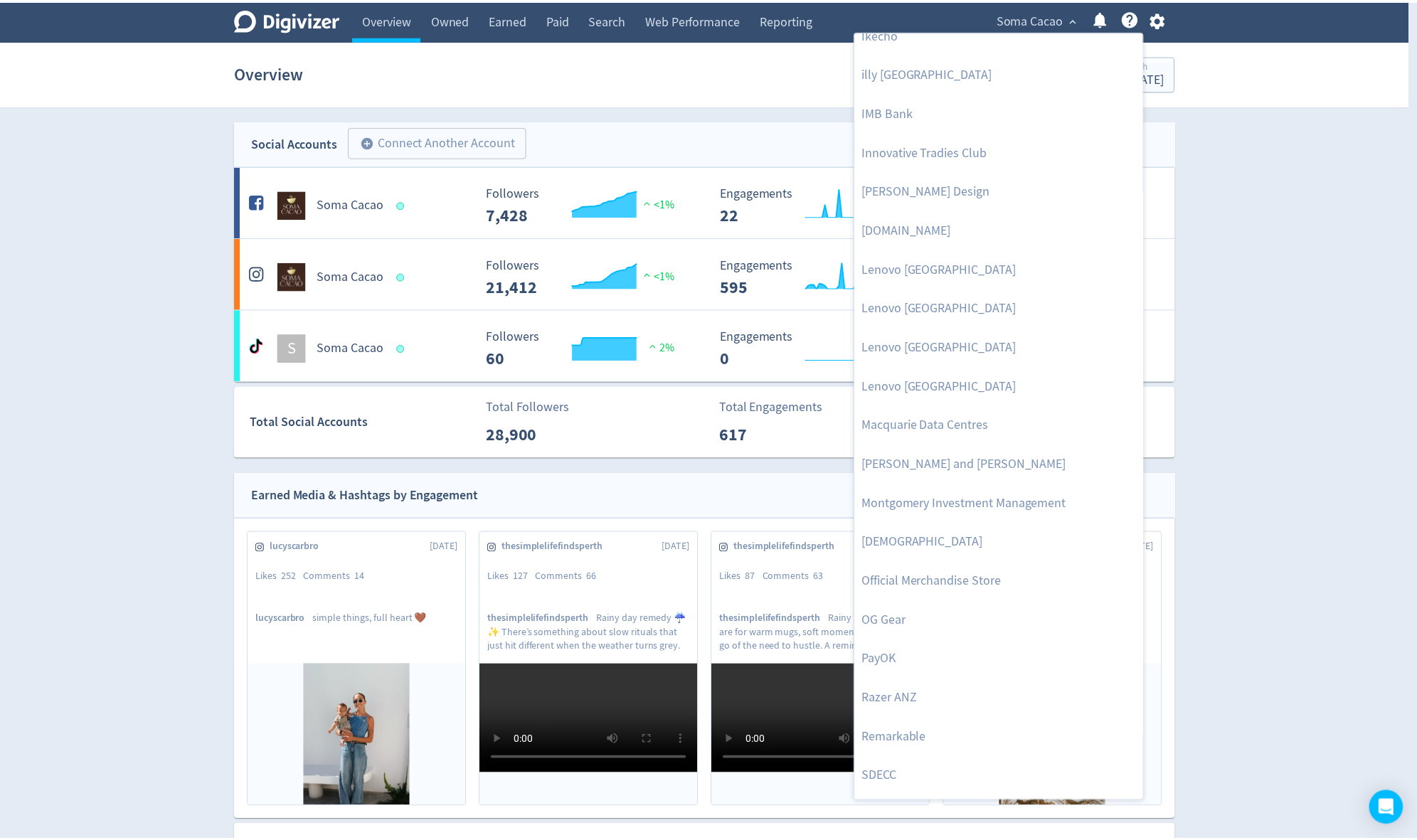
scroll to position [1138, 0]
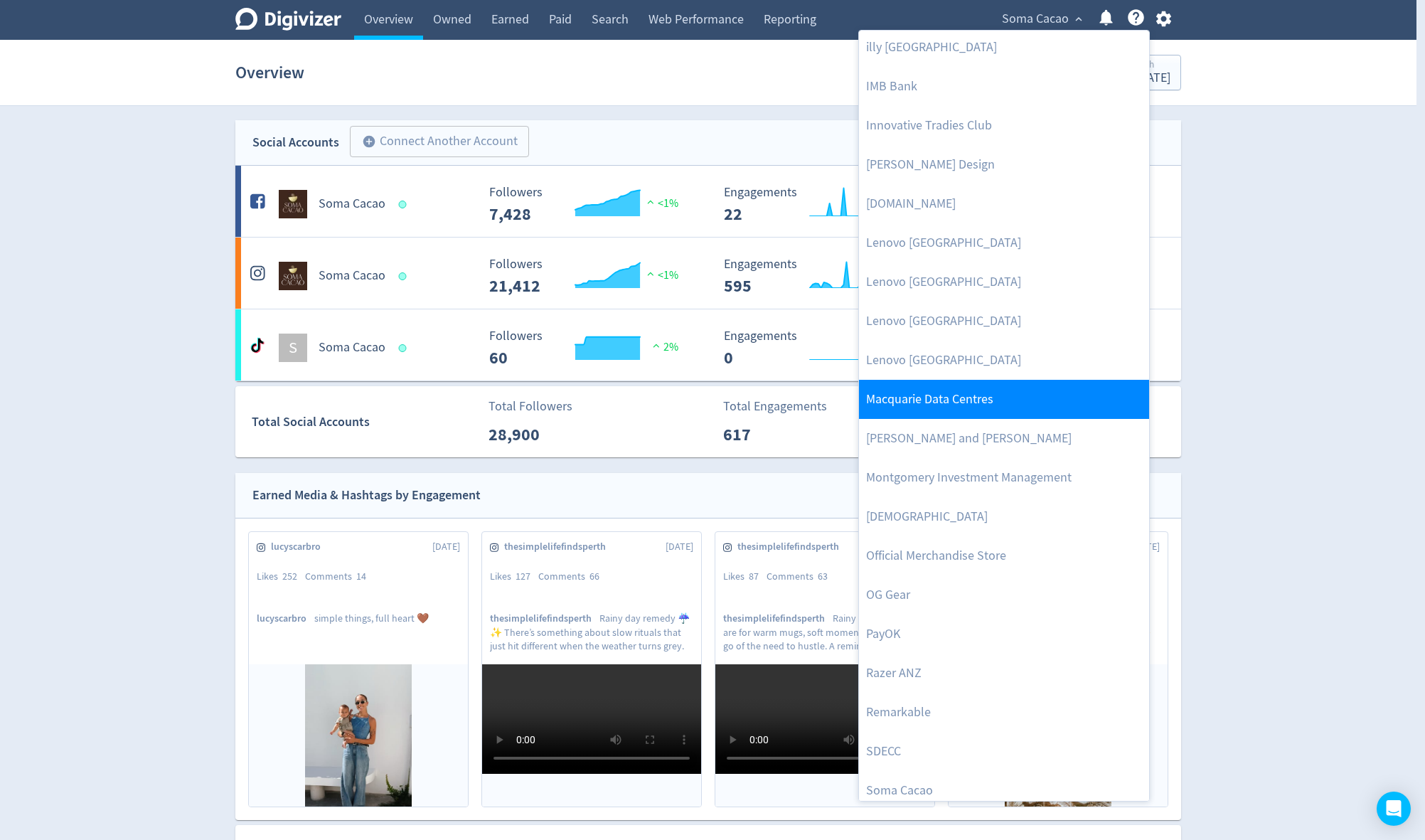
click at [991, 399] on link "Macquarie Data Centres" at bounding box center [1004, 399] width 290 height 39
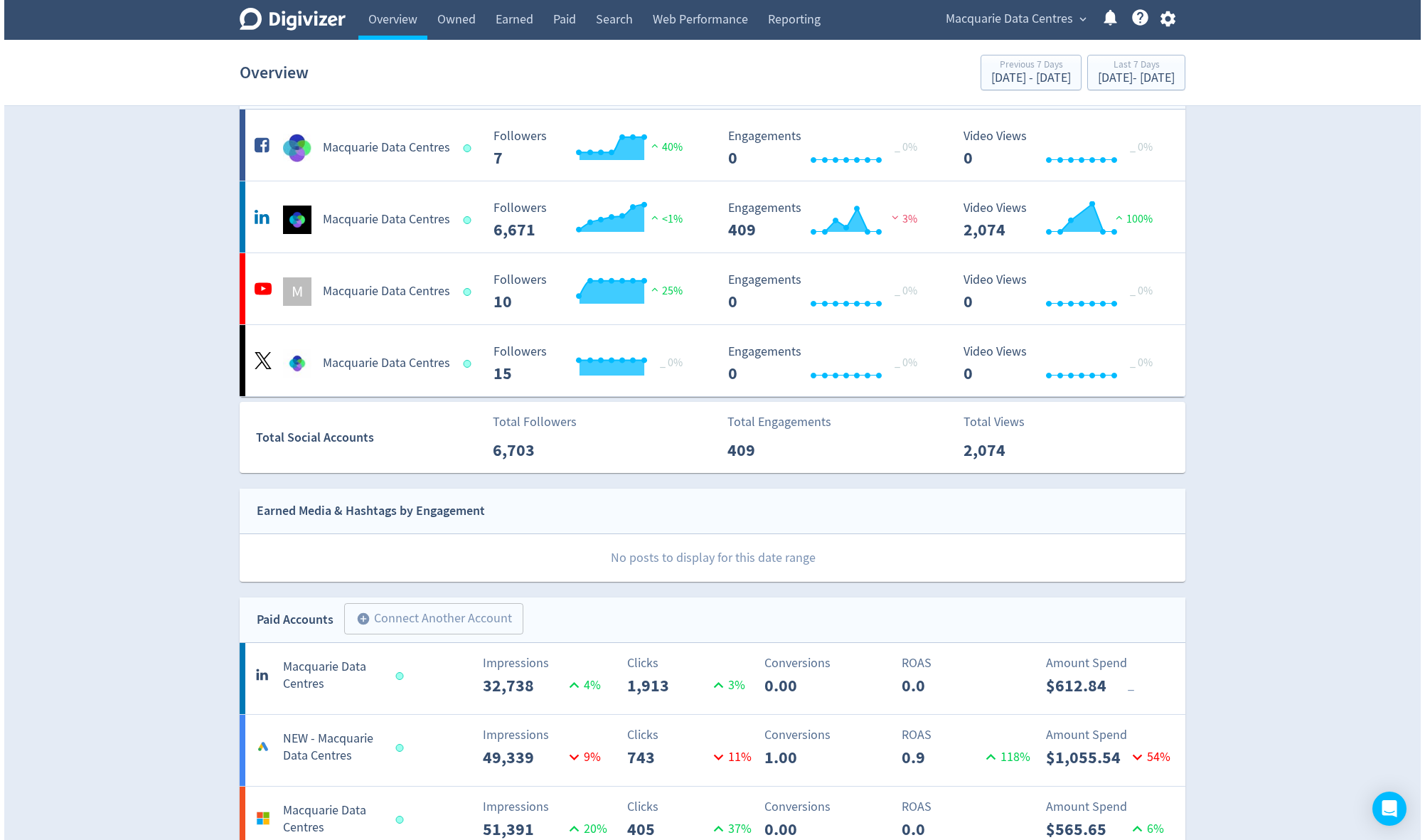
scroll to position [0, 0]
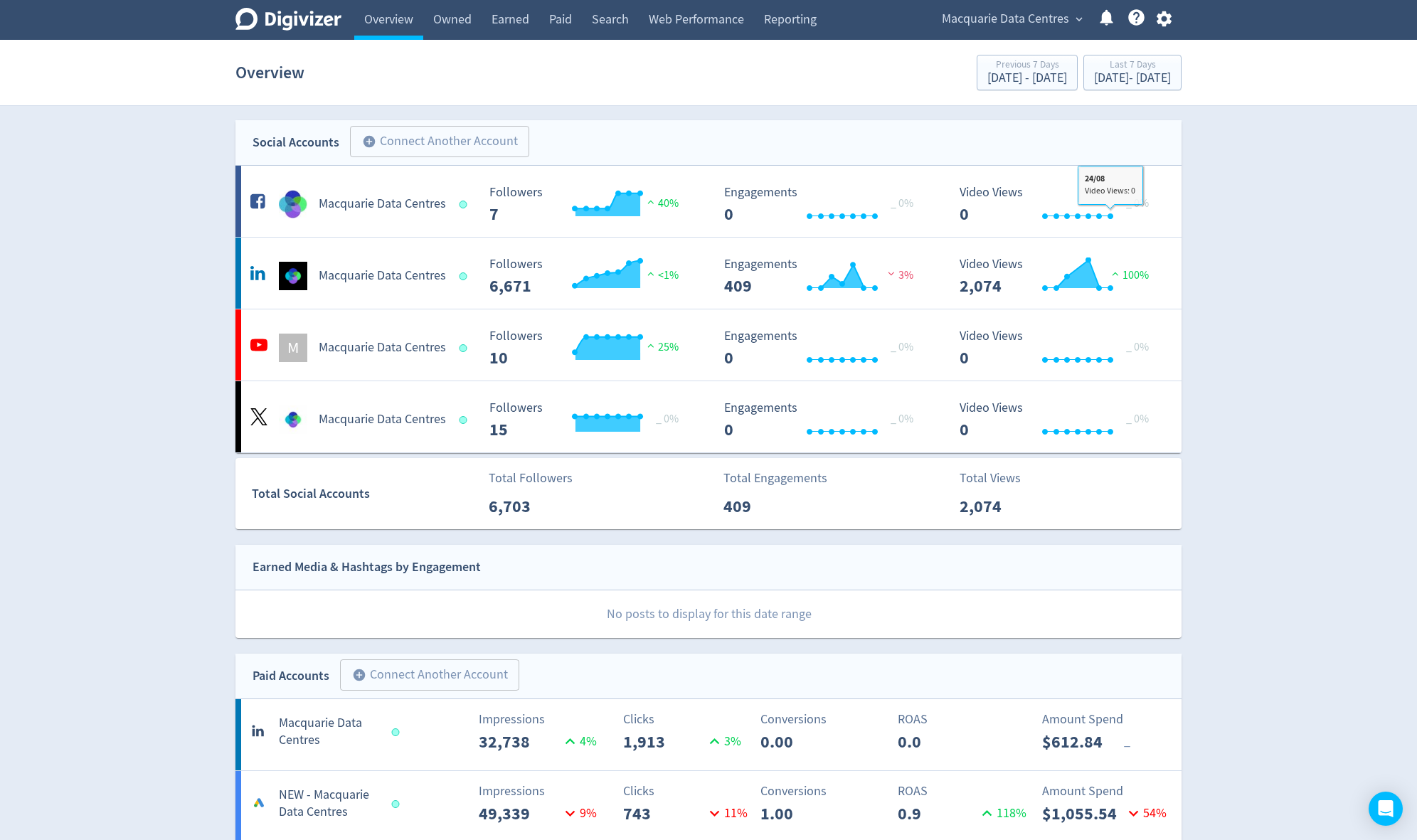
click at [1067, 7] on div "Macquarie Data Centres expand_more Help Center - Searchable support on using Di…" at bounding box center [1054, 20] width 255 height 40
click at [1067, 17] on span "Macquarie Data Centres" at bounding box center [1005, 19] width 127 height 23
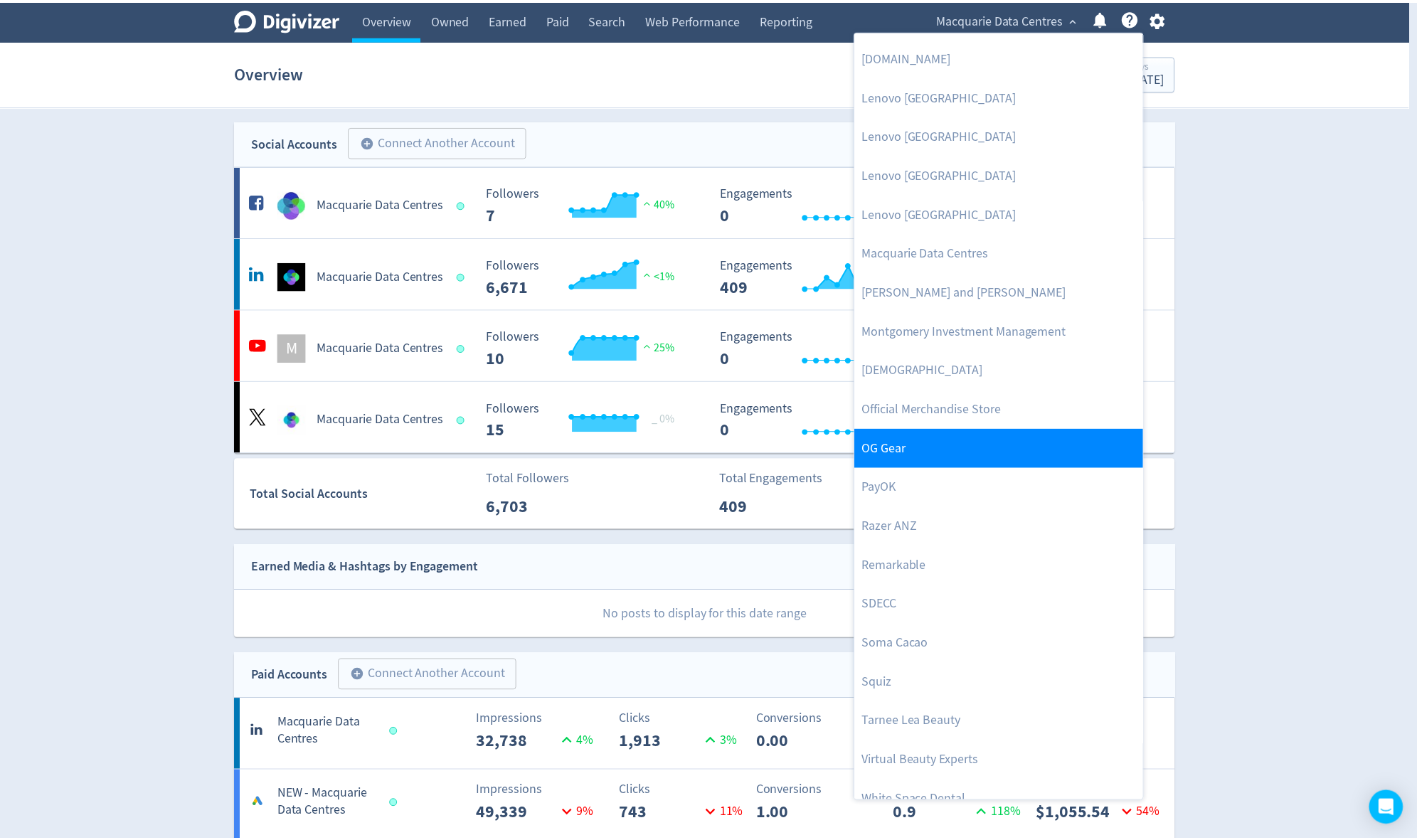
scroll to position [1302, 0]
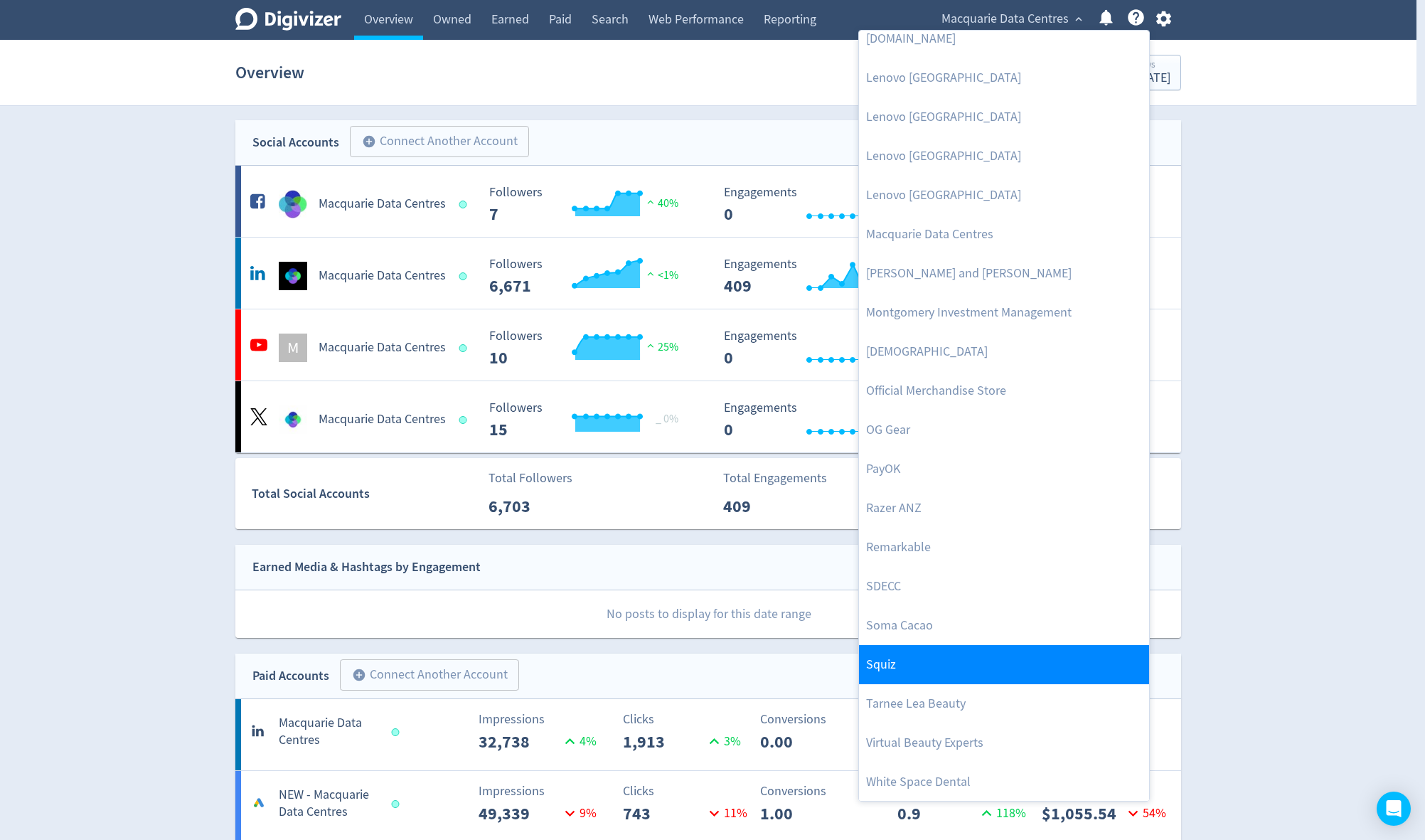
click at [912, 664] on link "Squiz" at bounding box center [1004, 664] width 290 height 39
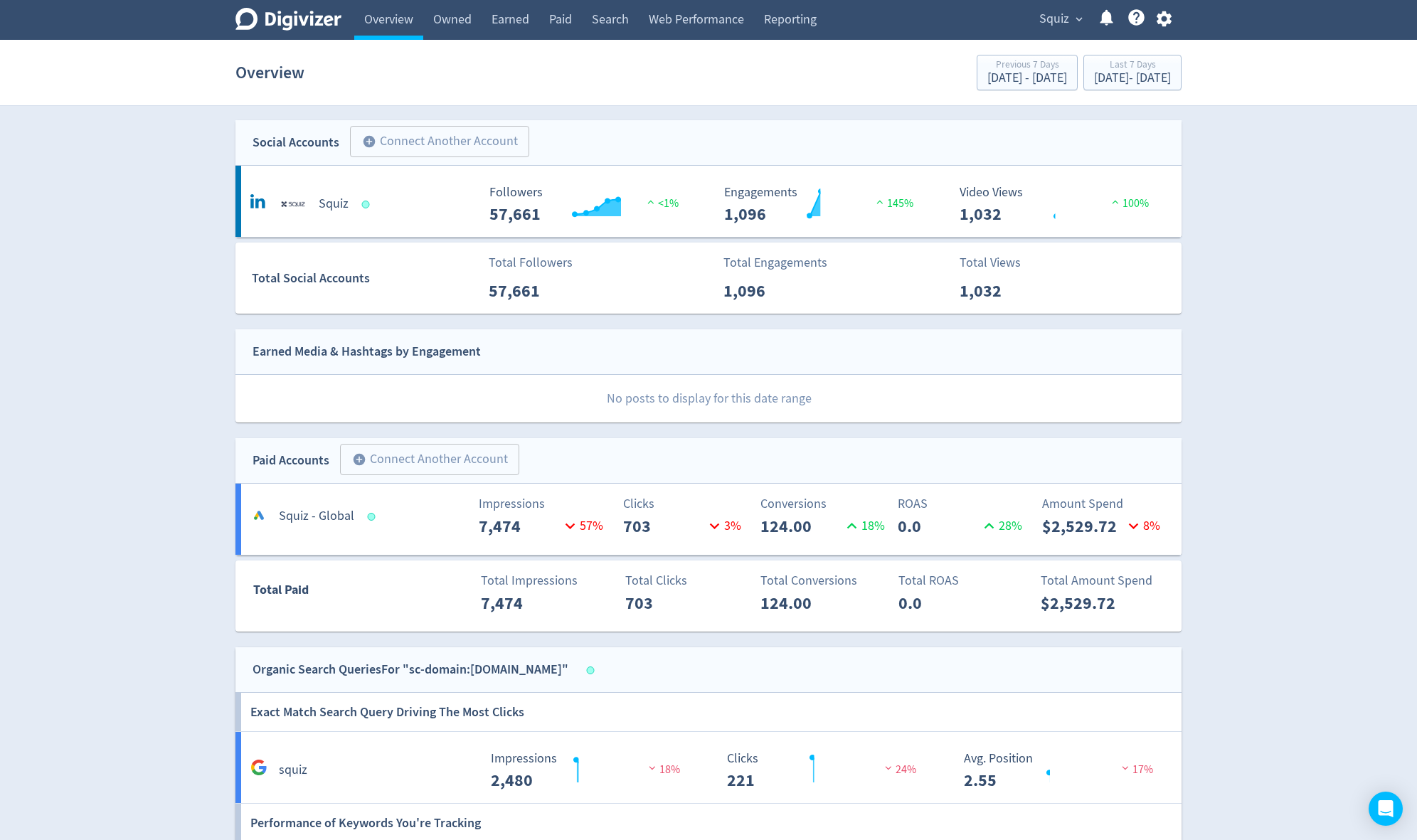
click at [1073, 14] on span "expand_more" at bounding box center [1078, 19] width 13 height 13
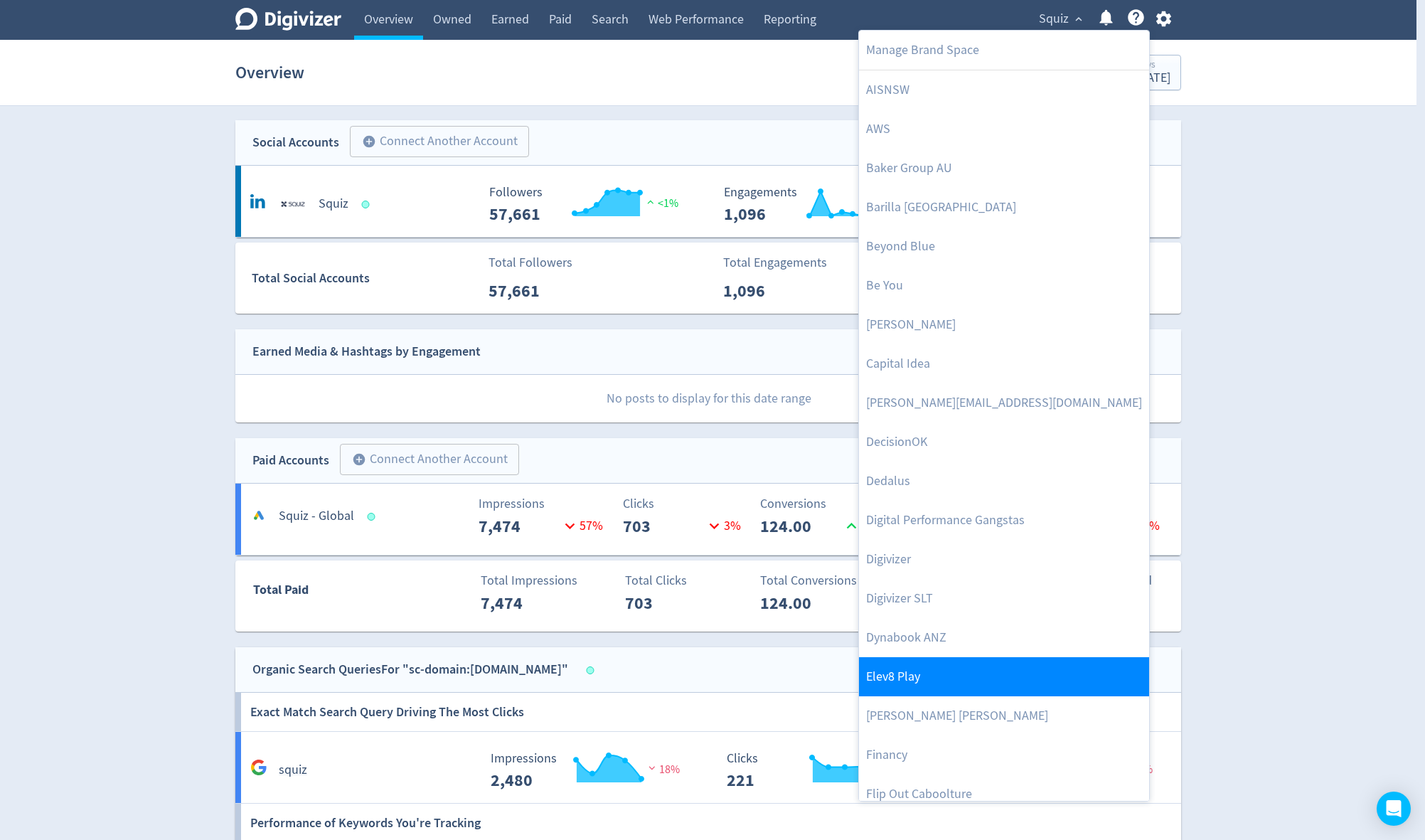
click at [976, 674] on link "Elev8 Play" at bounding box center [1004, 676] width 290 height 39
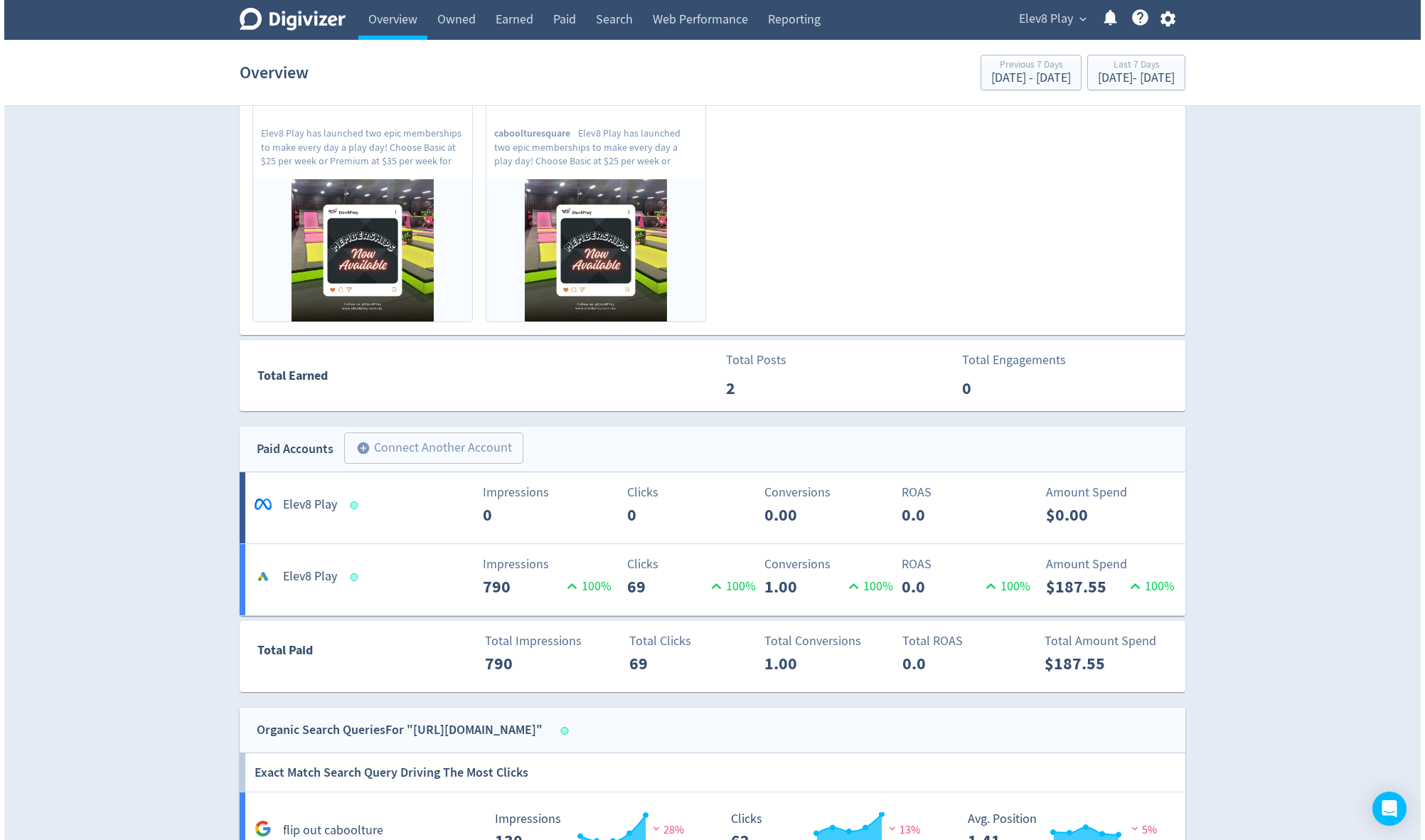
scroll to position [512, 0]
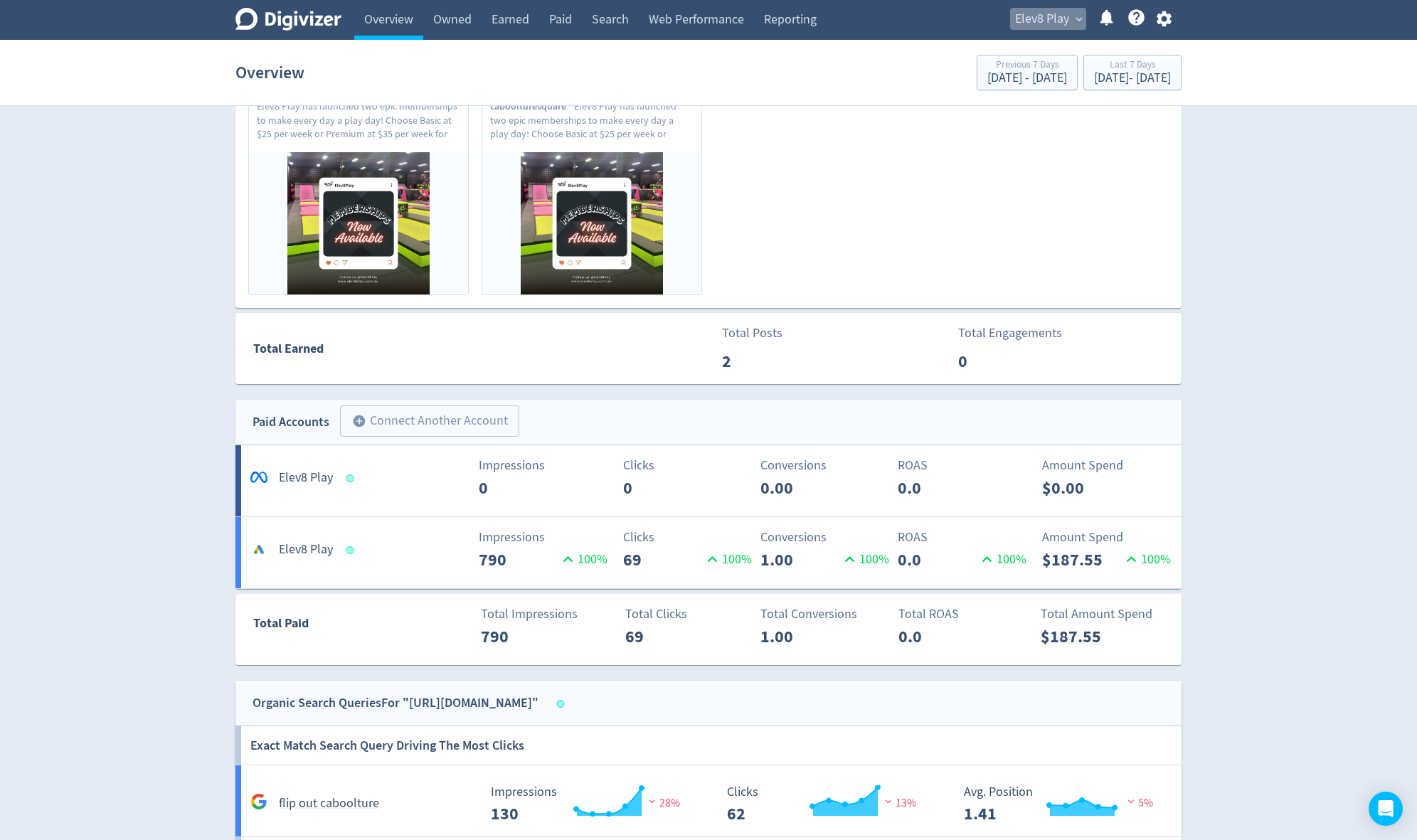
click at [1055, 11] on span "Elev8 Play" at bounding box center [1042, 19] width 54 height 23
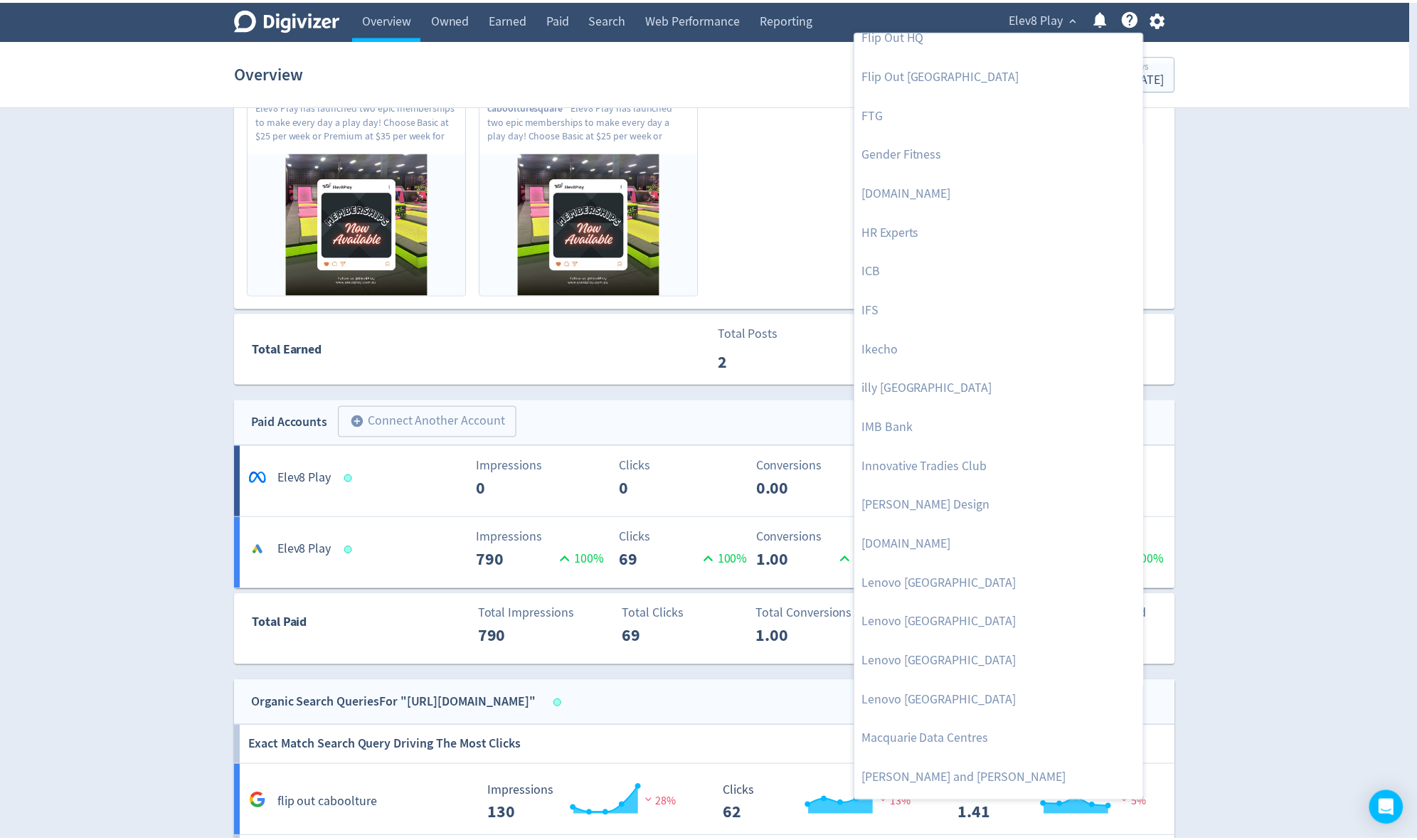
scroll to position [1302, 0]
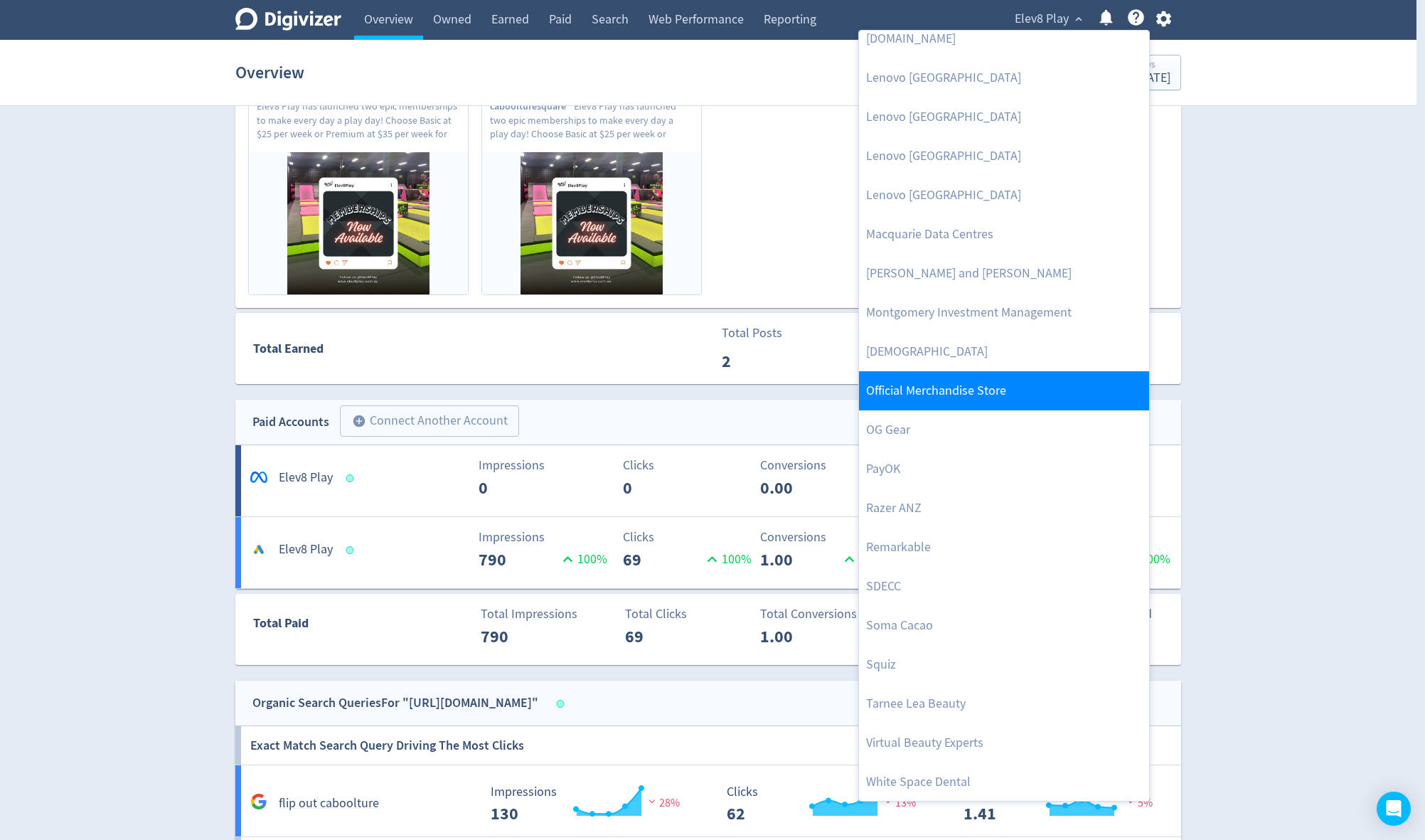
click at [967, 391] on link "Official Merchandise Store" at bounding box center [1004, 391] width 290 height 39
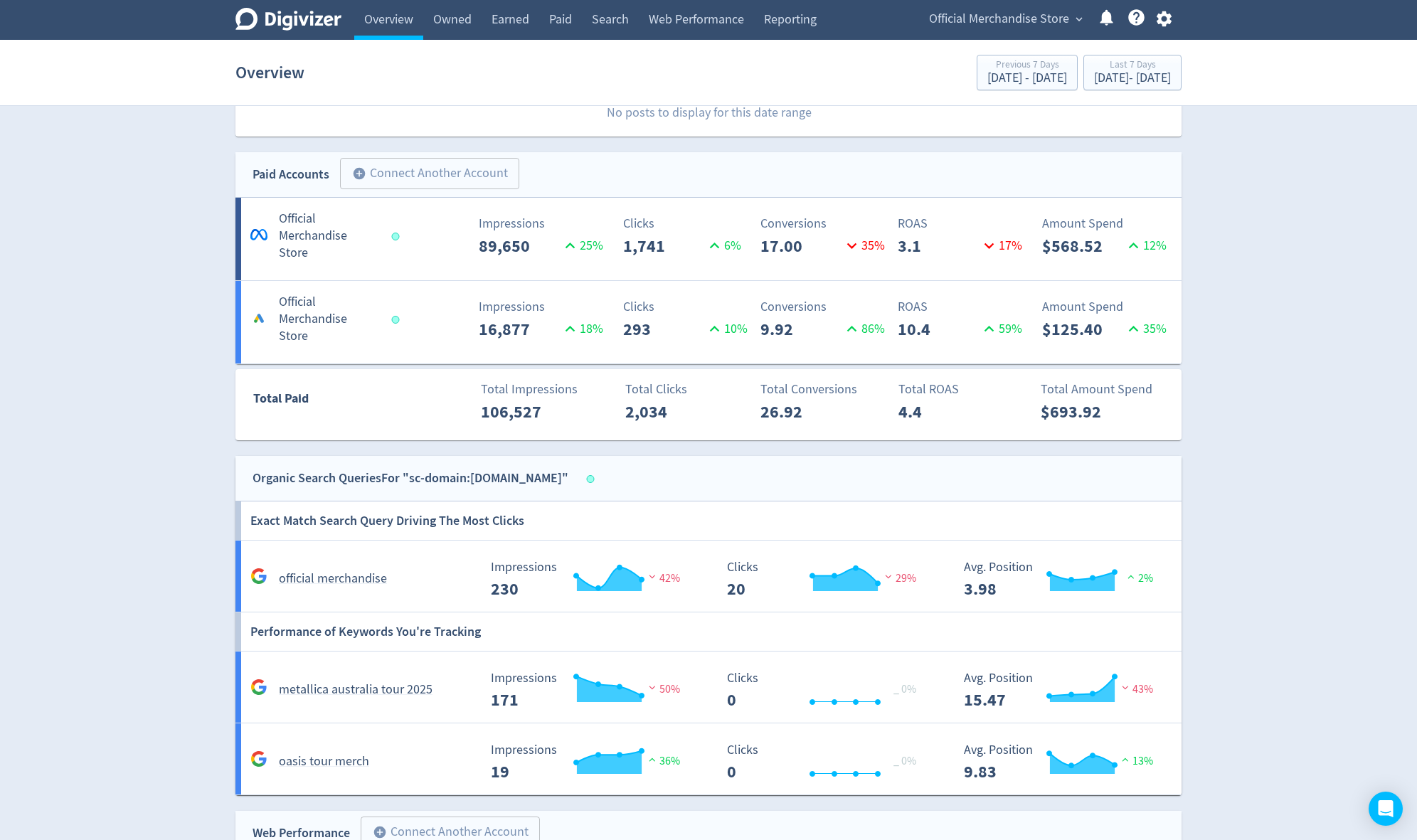
scroll to position [797, 0]
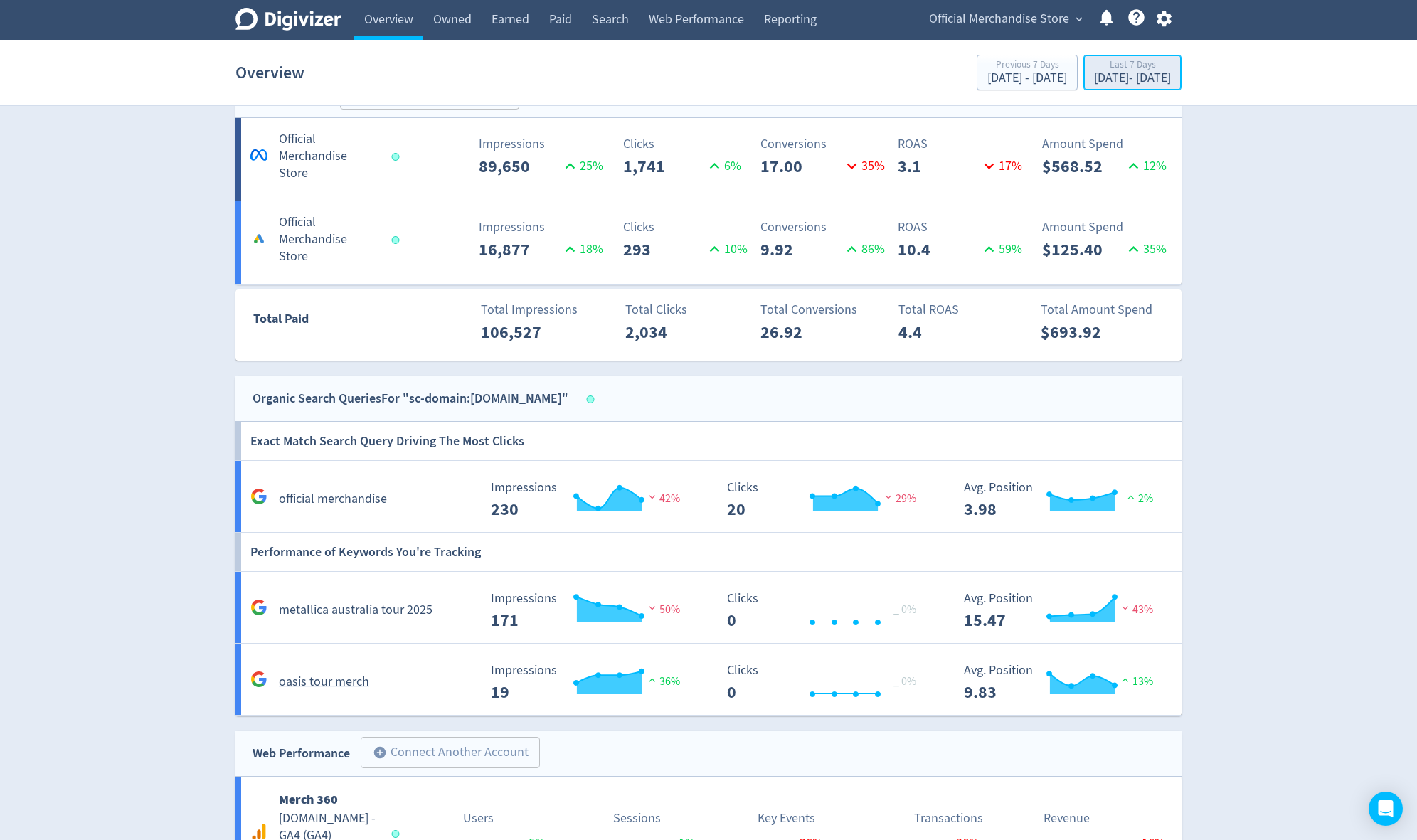
click at [1100, 80] on div "[DATE] - [DATE]" at bounding box center [1132, 78] width 77 height 13
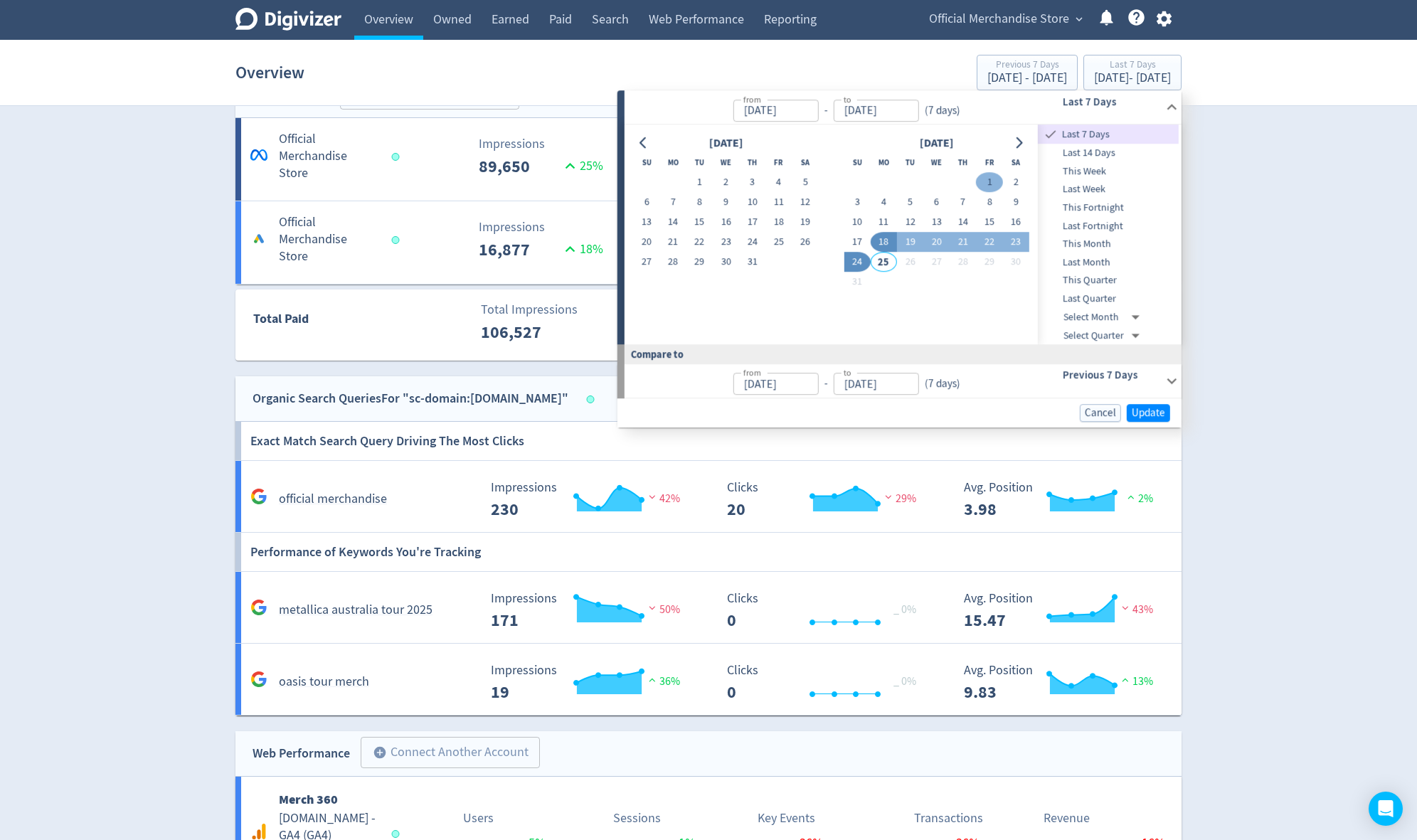
click at [990, 180] on button "1" at bounding box center [989, 182] width 26 height 20
type input "[DATE]"
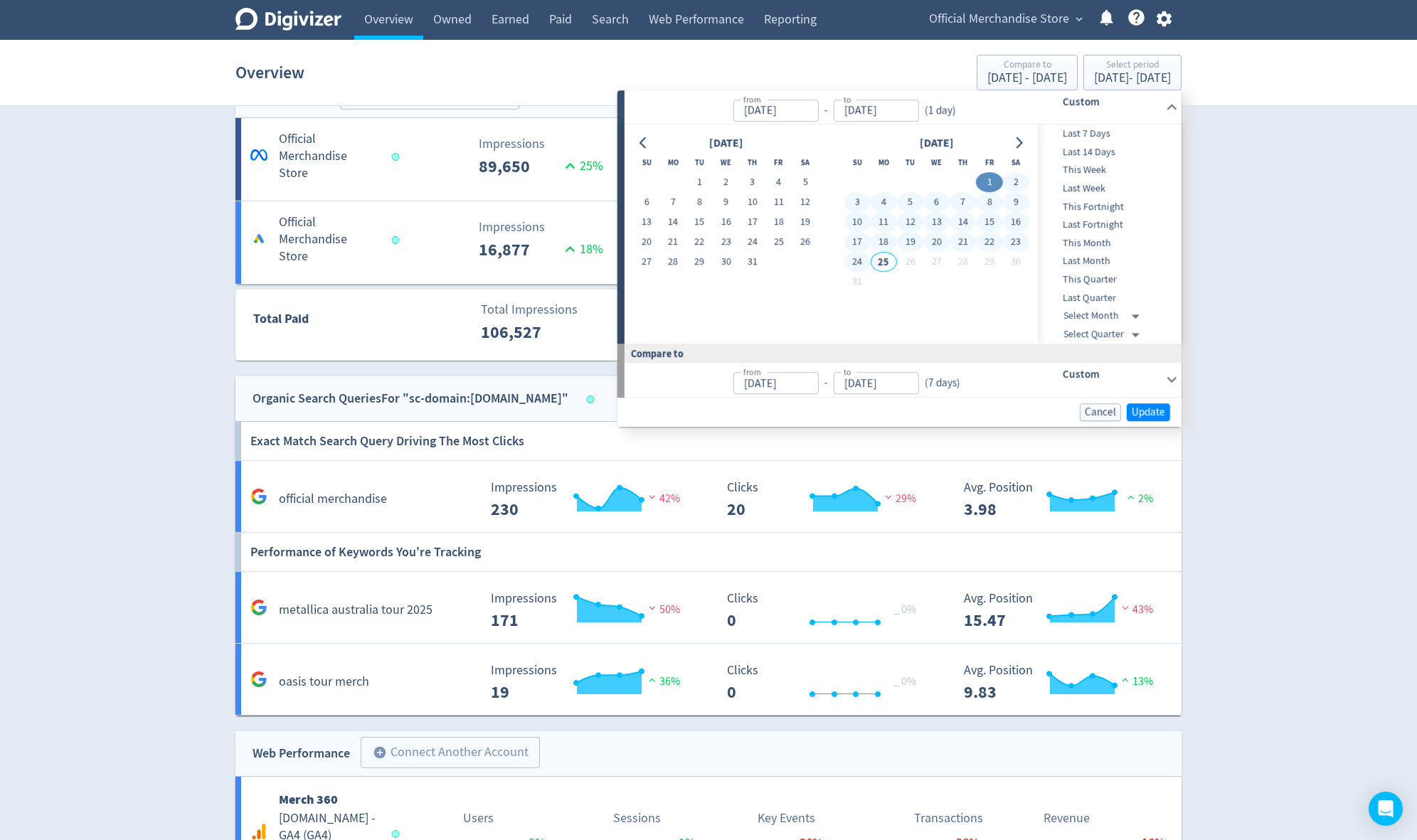
click at [856, 263] on button "24" at bounding box center [857, 262] width 26 height 20
type input "[DATE]"
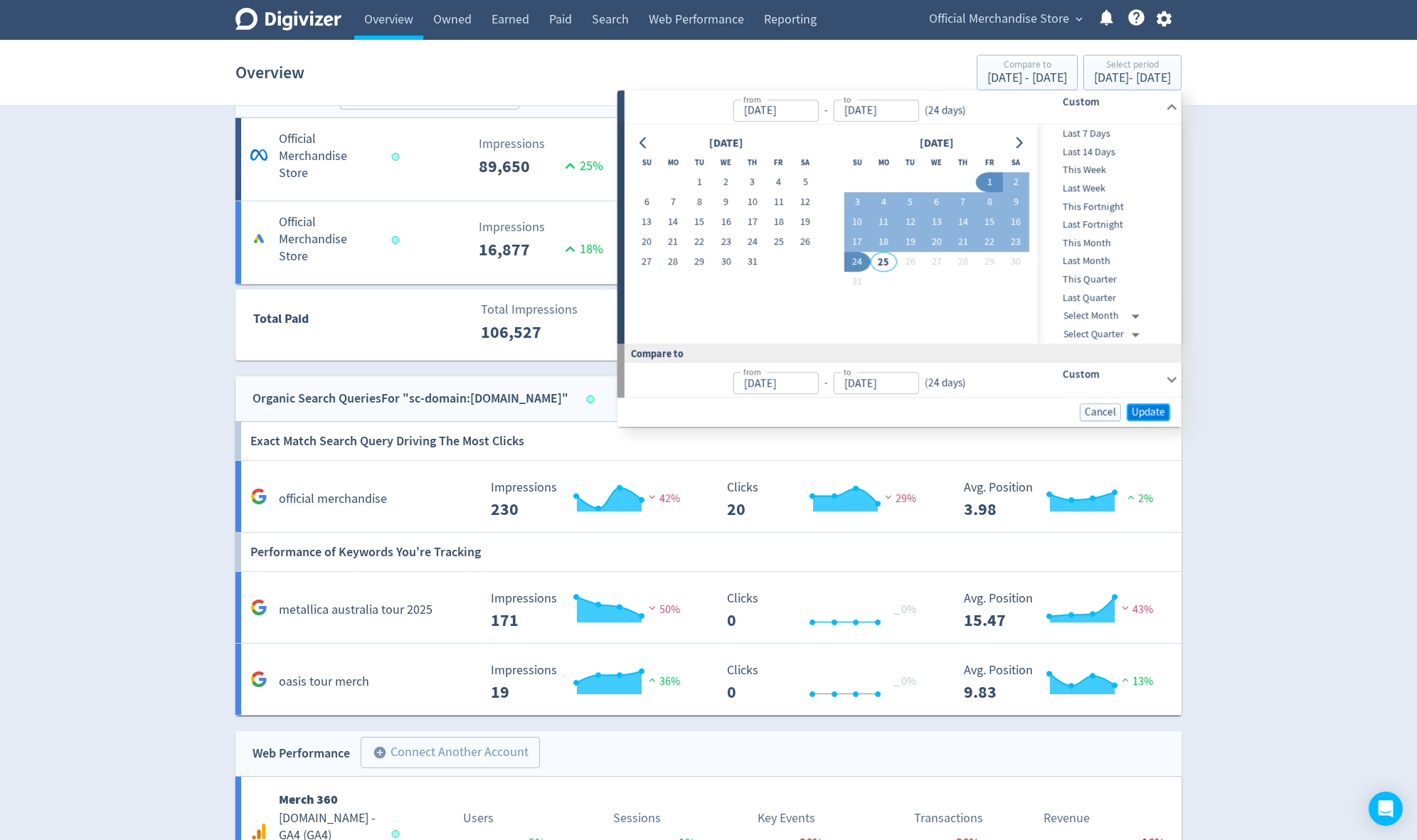
click at [1161, 415] on span "Update" at bounding box center [1147, 412] width 33 height 11
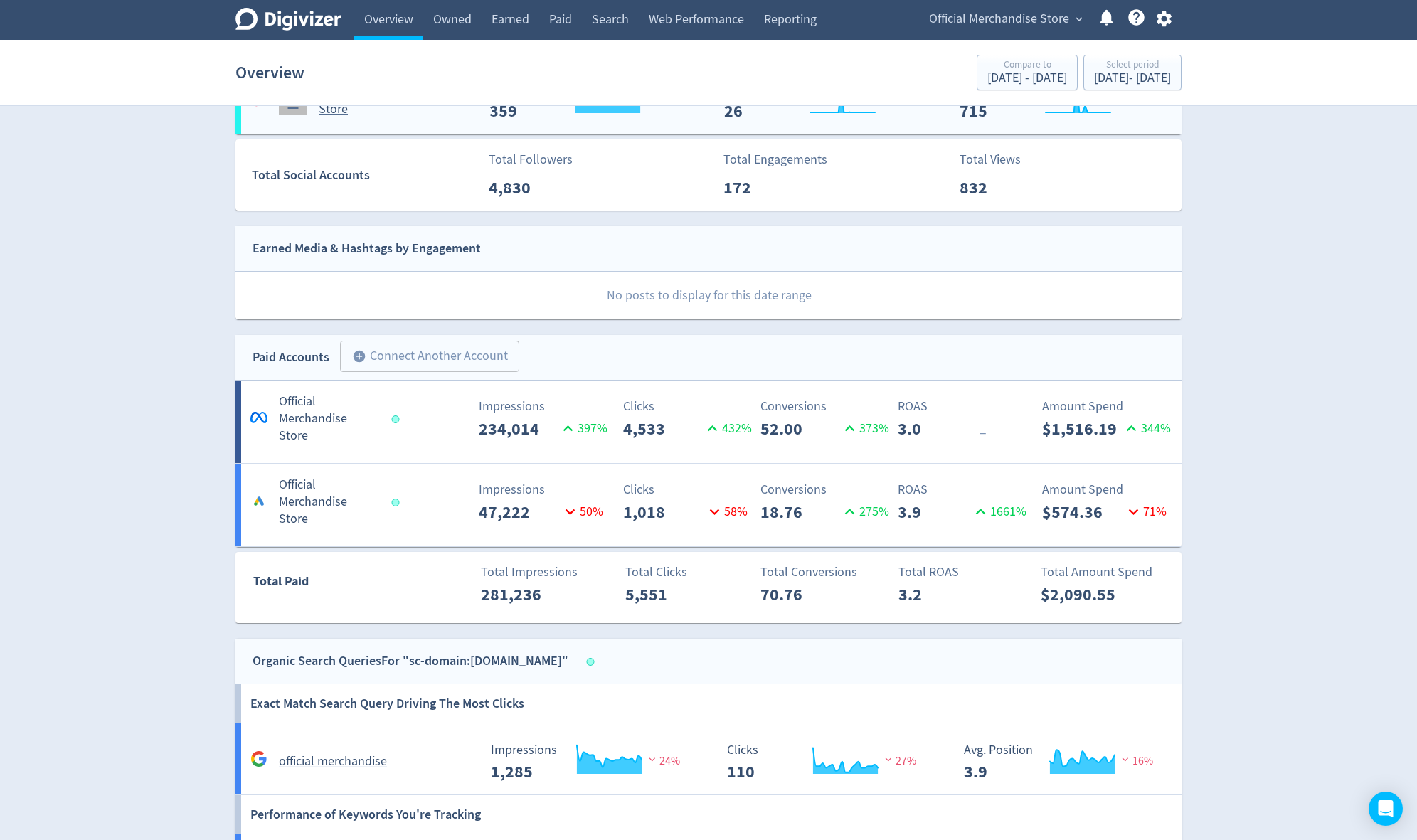
scroll to position [512, 0]
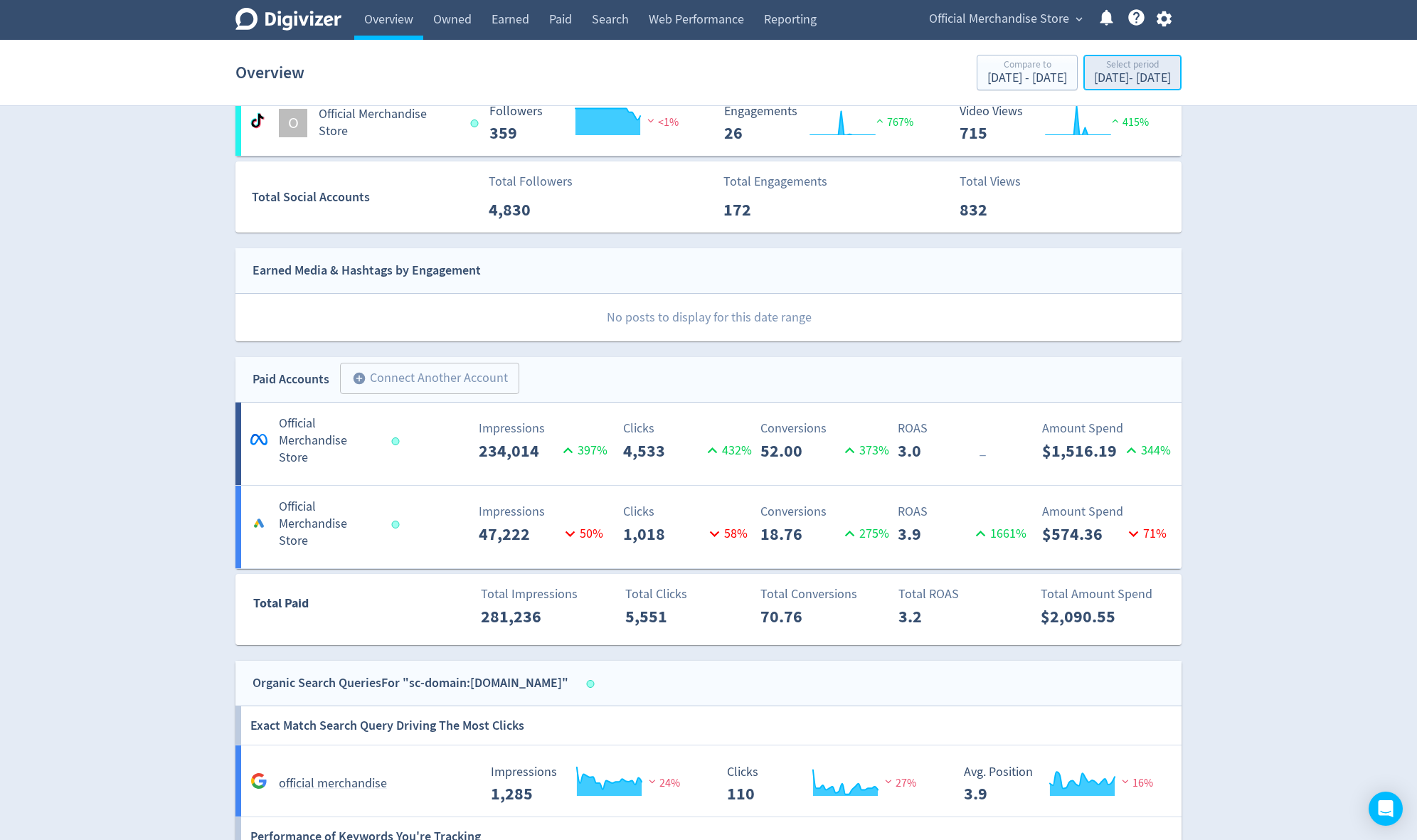
click at [1094, 75] on div "[DATE] - [DATE]" at bounding box center [1132, 78] width 77 height 13
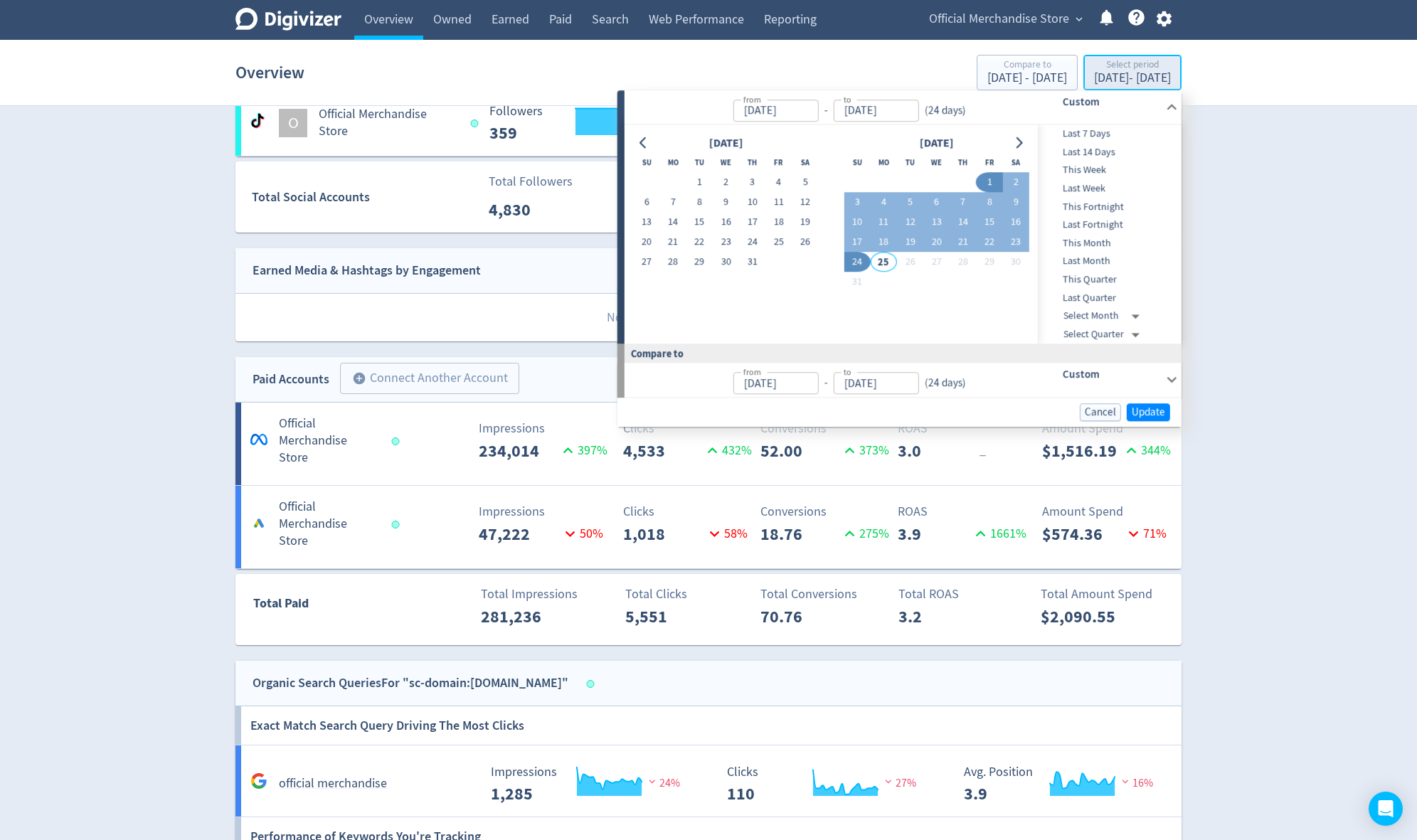
type input "[DATE]"
click at [1018, 142] on icon "Go to next month" at bounding box center [1018, 142] width 11 height 11
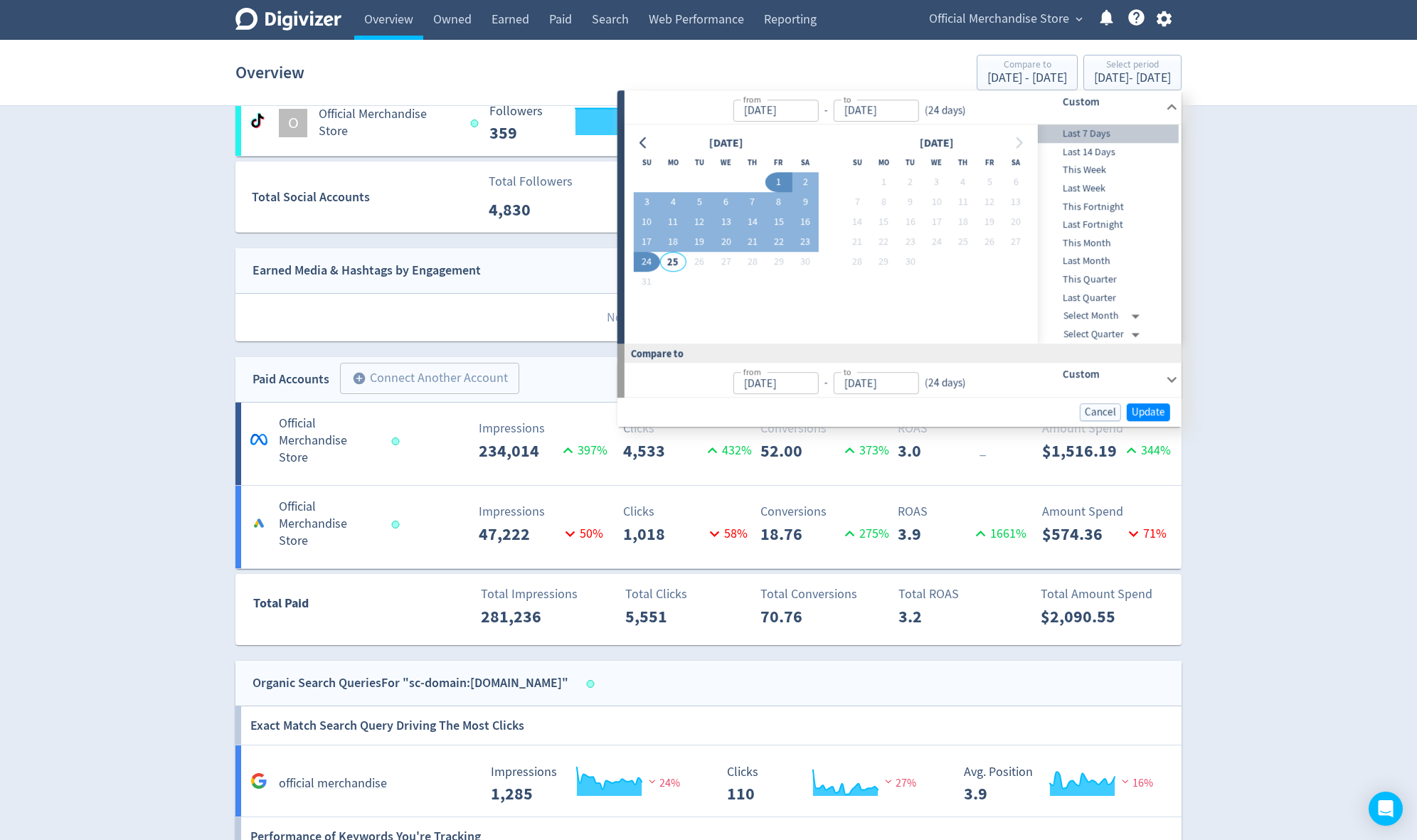
click at [1089, 136] on span "Last 7 Days" at bounding box center [1107, 134] width 141 height 15
type input "[DATE]"
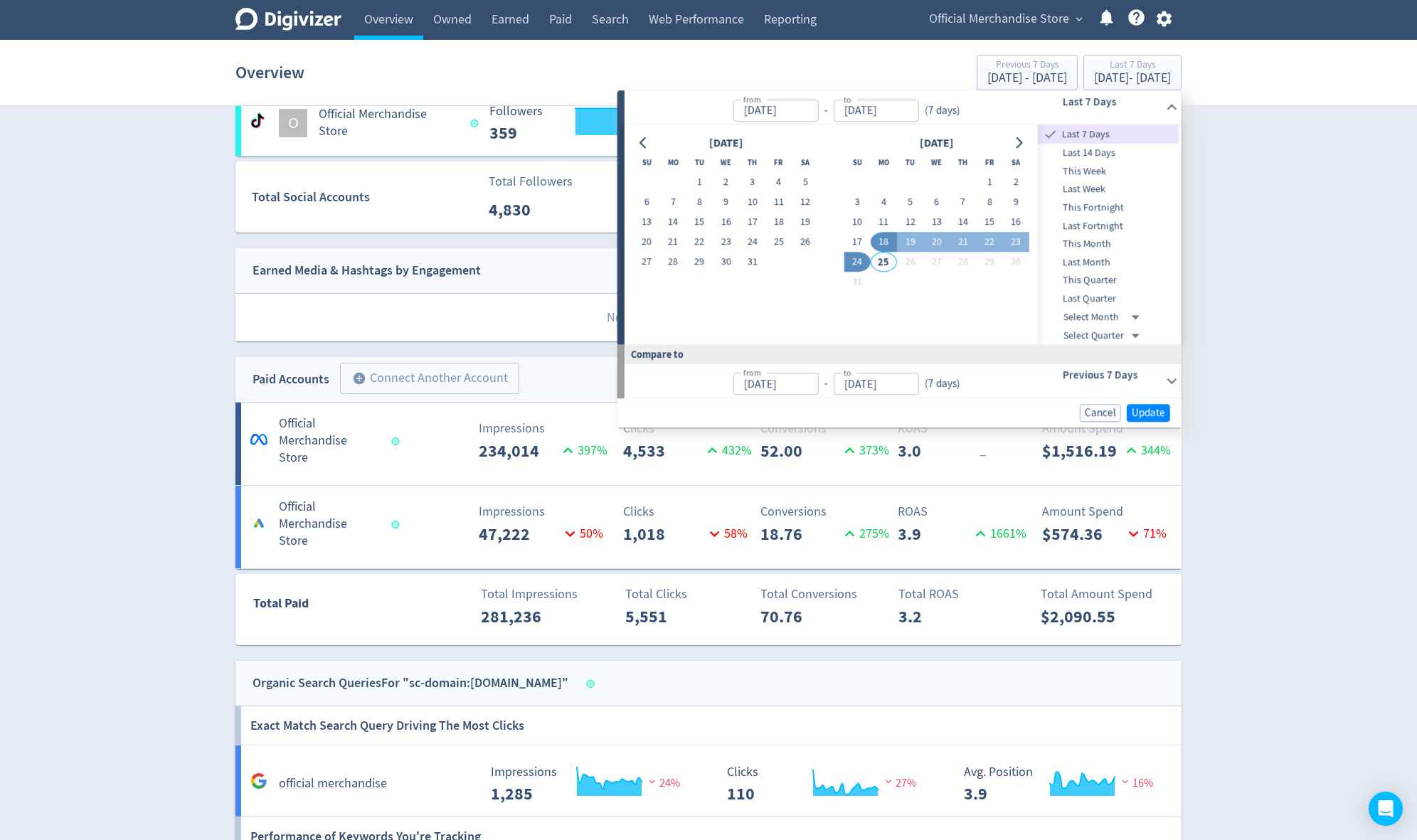
click at [1095, 150] on span "Last 14 Days" at bounding box center [1107, 153] width 141 height 15
type input "[DATE]"
click at [1144, 414] on span "Update" at bounding box center [1147, 413] width 33 height 11
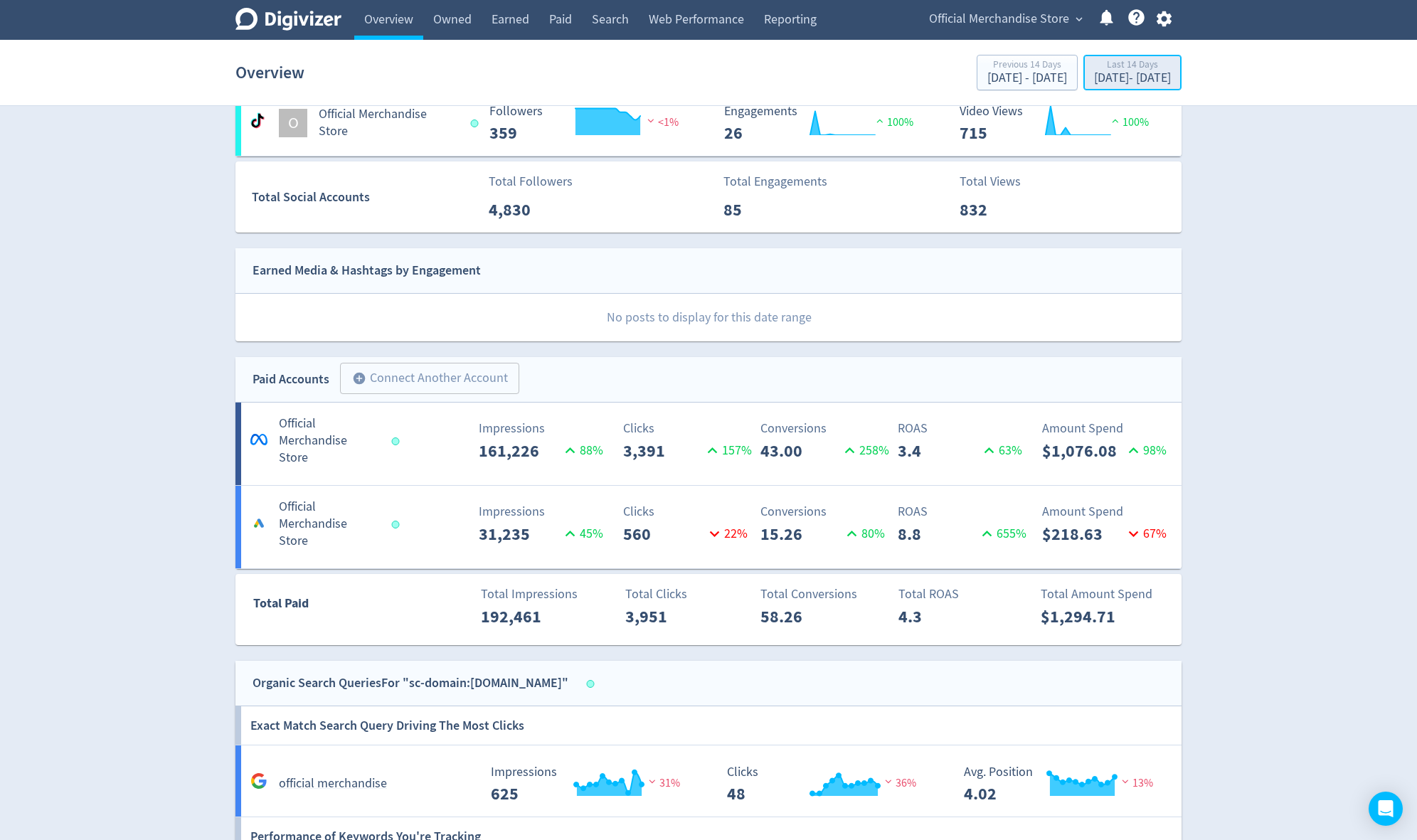
click at [1094, 77] on div "[DATE] - [DATE]" at bounding box center [1132, 78] width 77 height 13
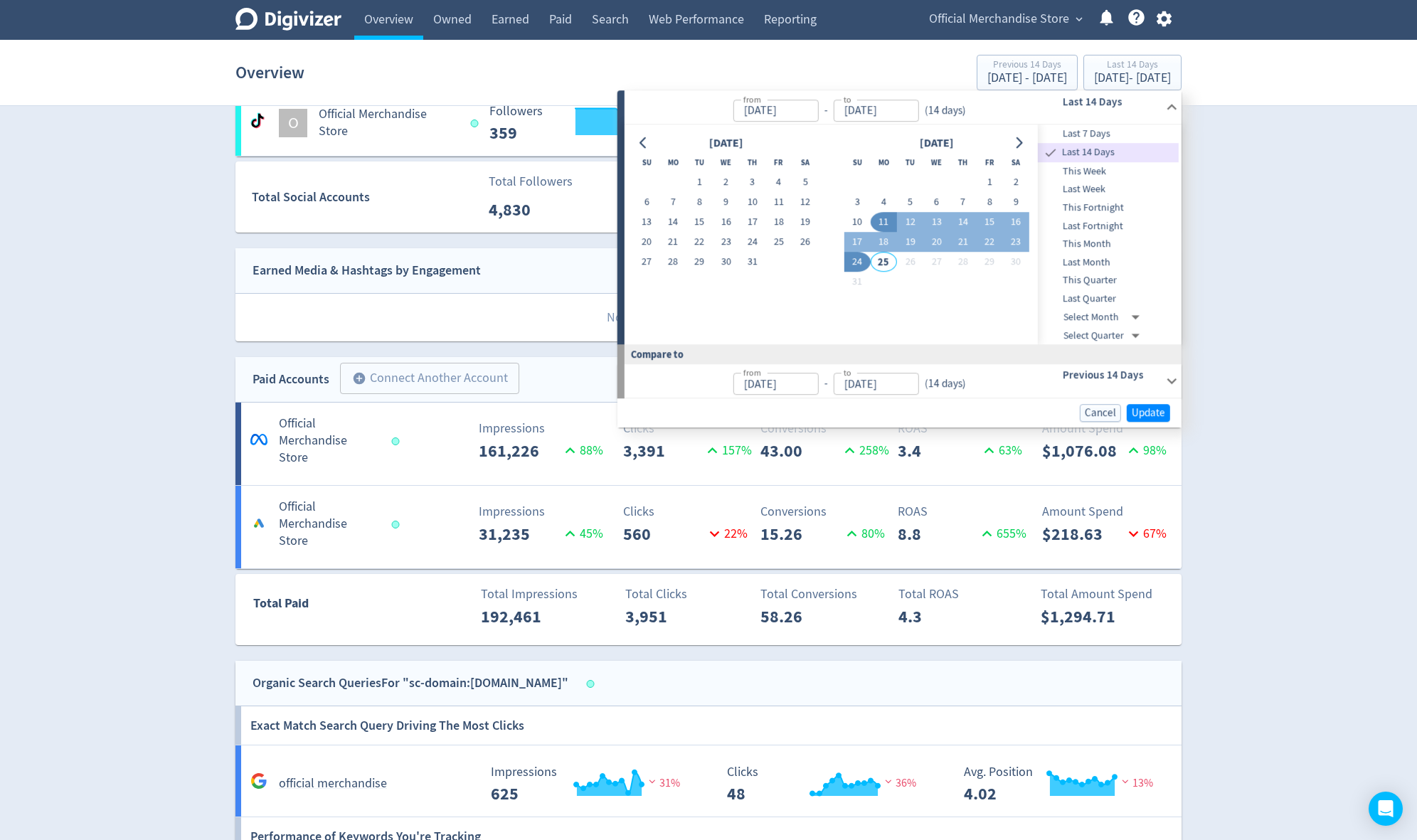
click at [1101, 227] on span "Last Fortnight" at bounding box center [1107, 226] width 141 height 15
type input "[DATE]"
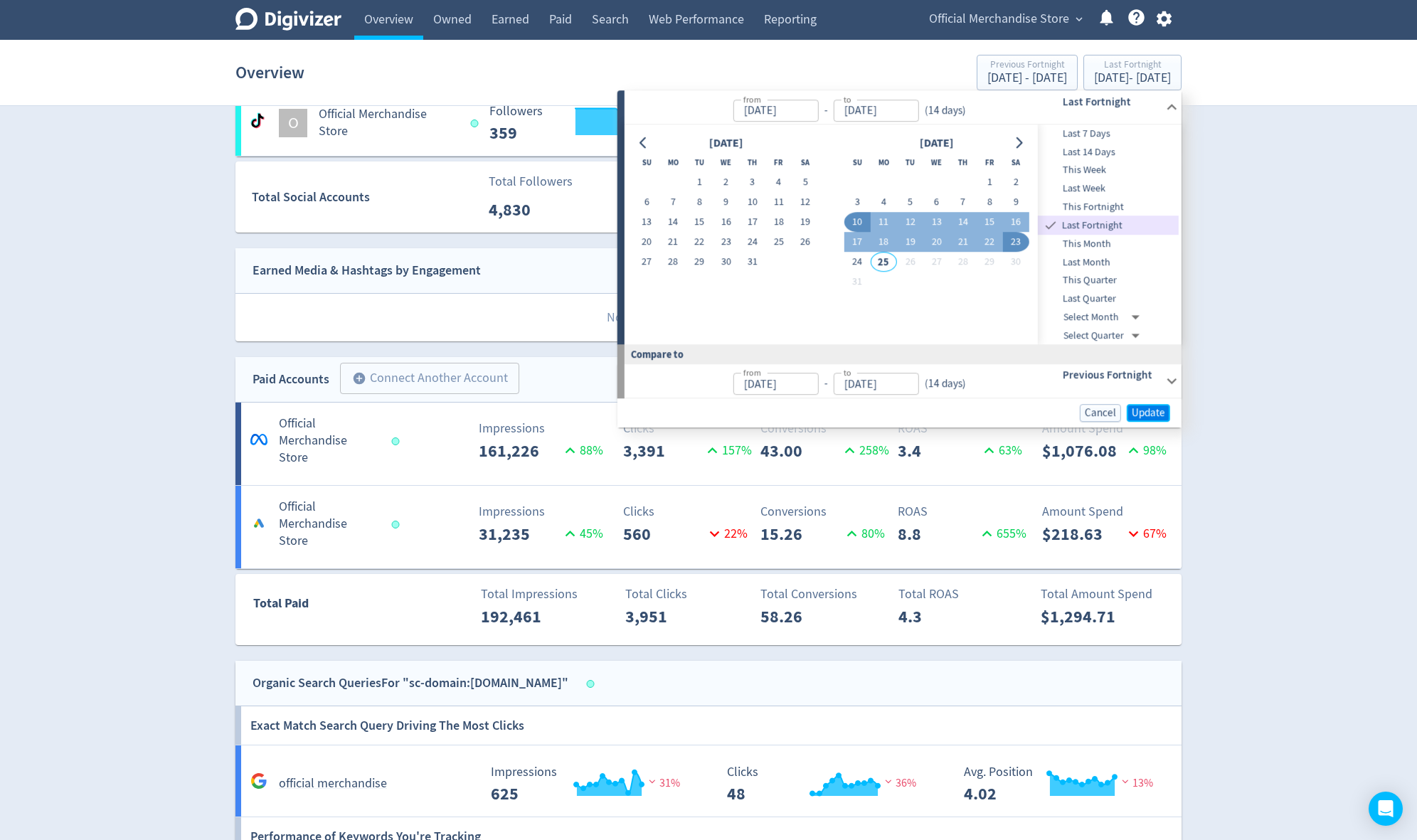
click at [1149, 415] on span "Update" at bounding box center [1147, 413] width 33 height 11
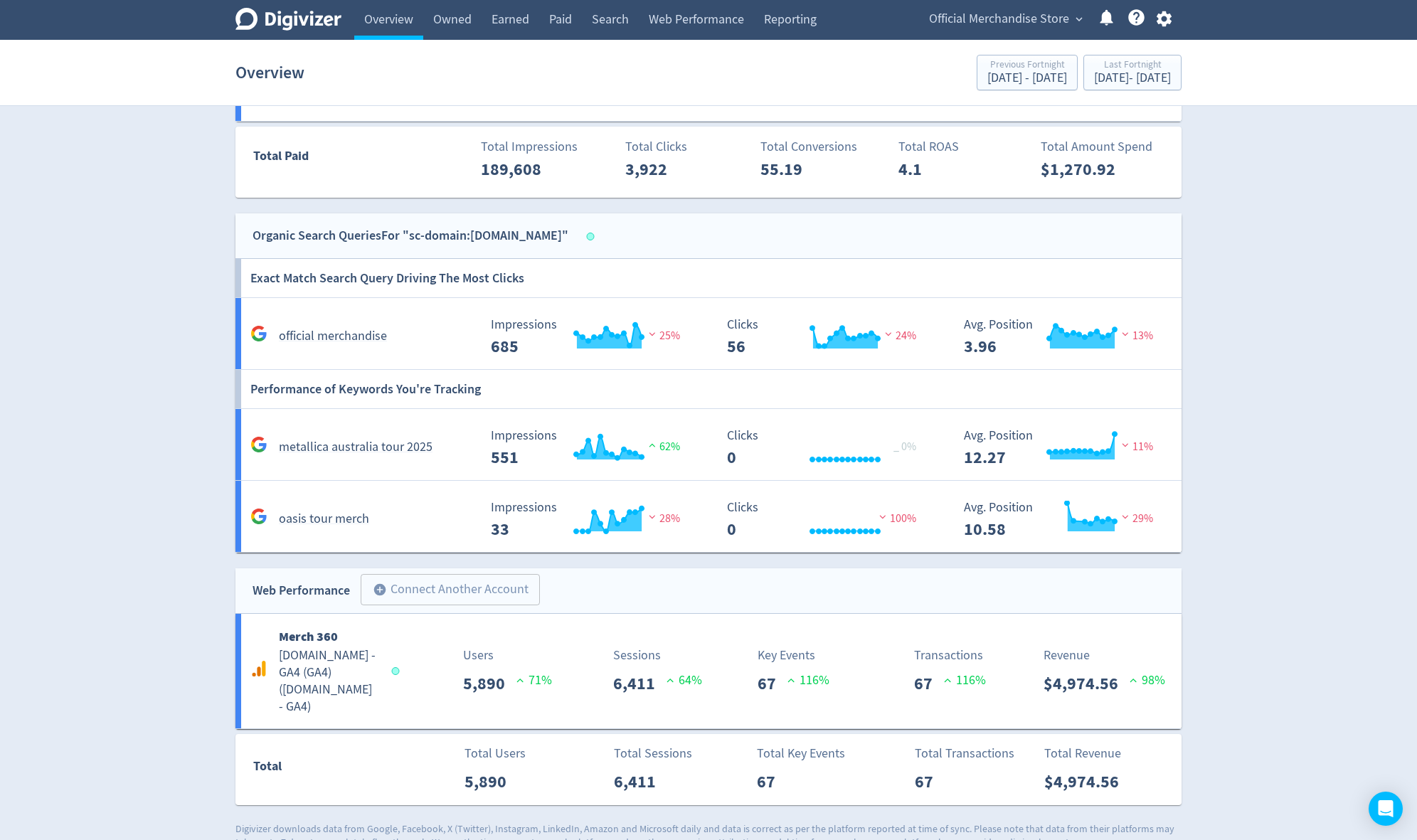
scroll to position [961, 0]
